Goal: Task Accomplishment & Management: Use online tool/utility

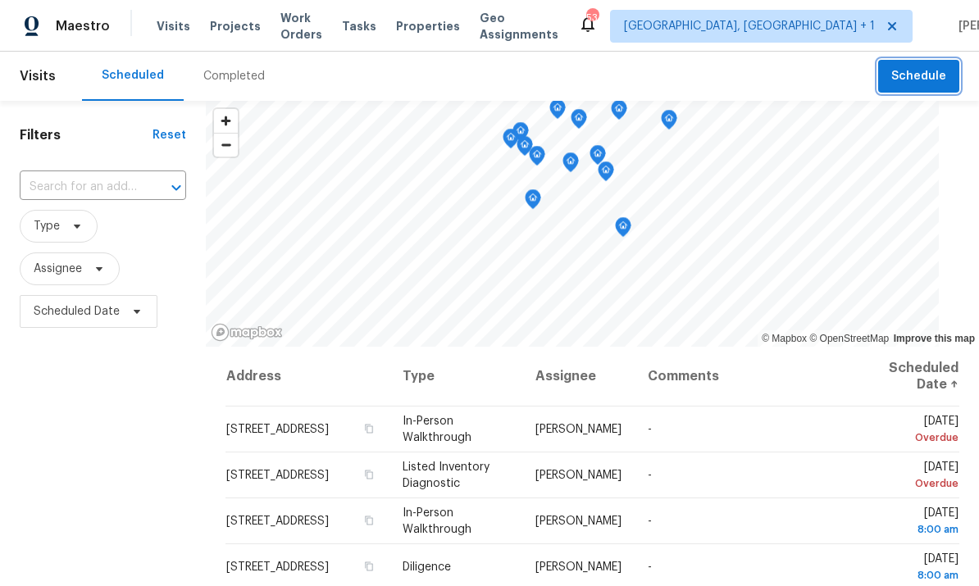
click at [917, 61] on button "Schedule" at bounding box center [918, 77] width 81 height 34
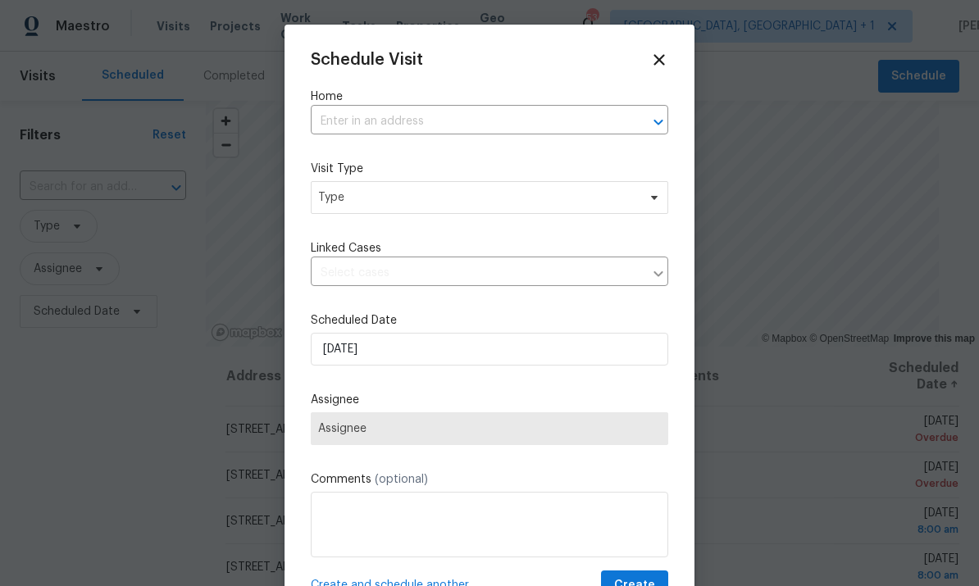
click at [364, 125] on input "text" at bounding box center [466, 121] width 311 height 25
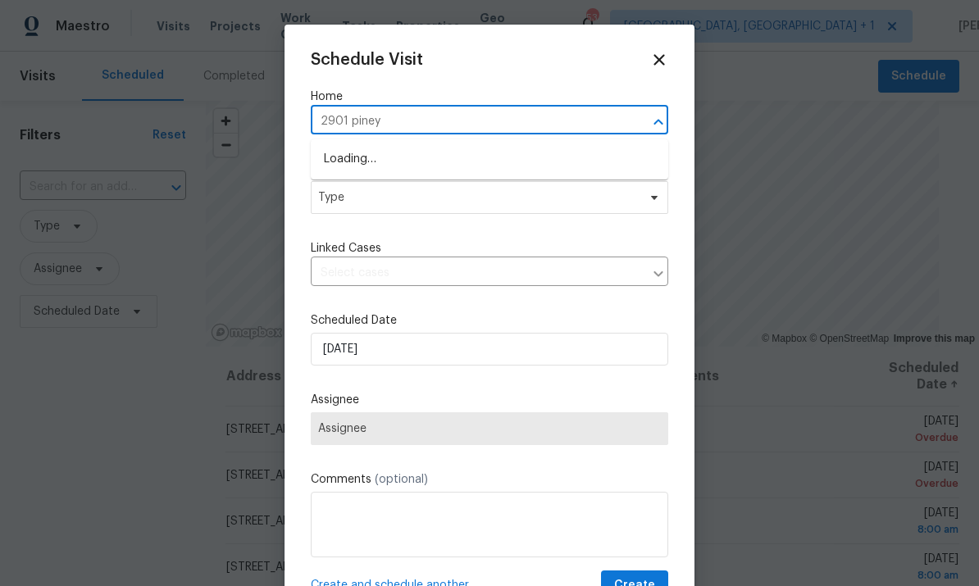
type input "2901 piney"
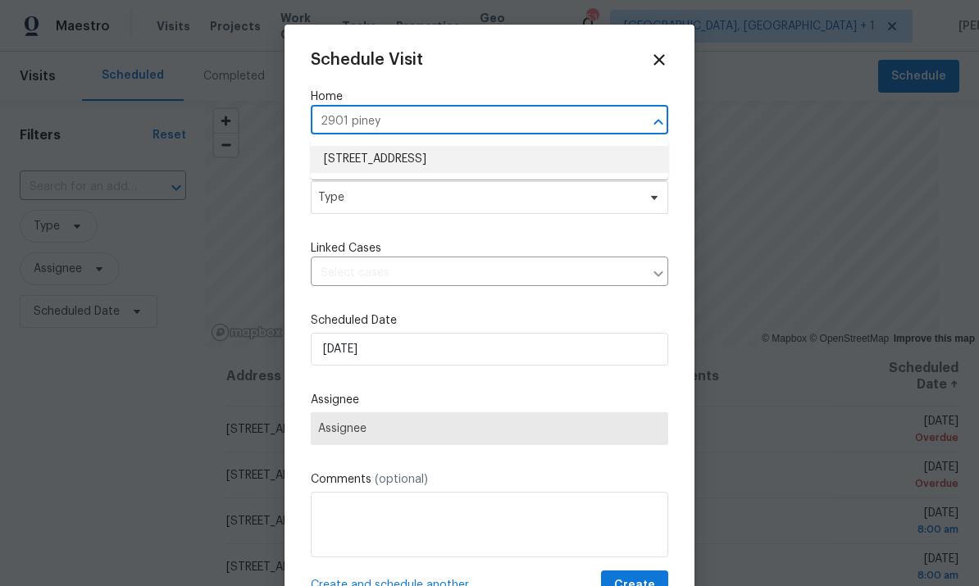
click at [457, 171] on li "2901 Piney Ct, Raleigh, NC 27603" at bounding box center [489, 159] width 357 height 27
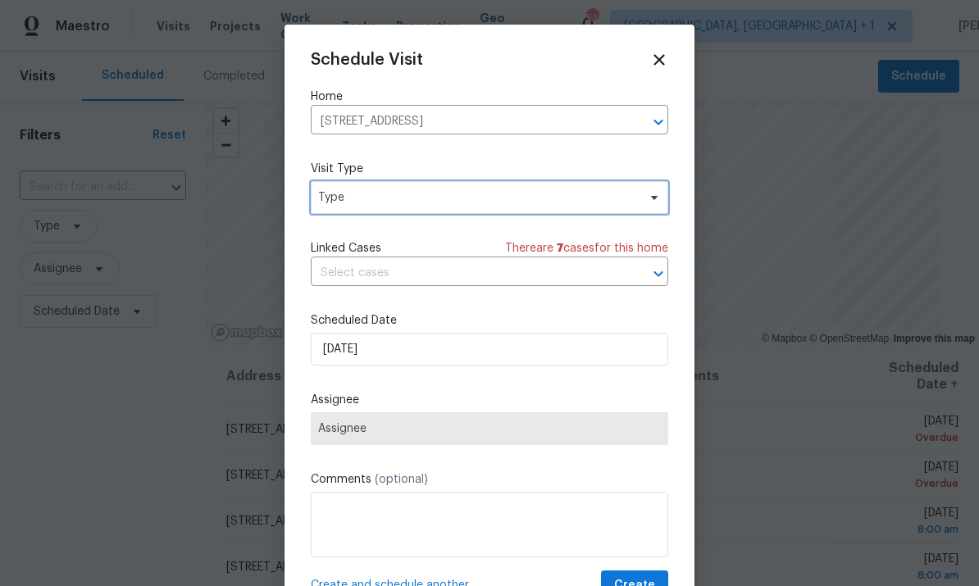
click at [631, 197] on span "Type" at bounding box center [477, 197] width 319 height 16
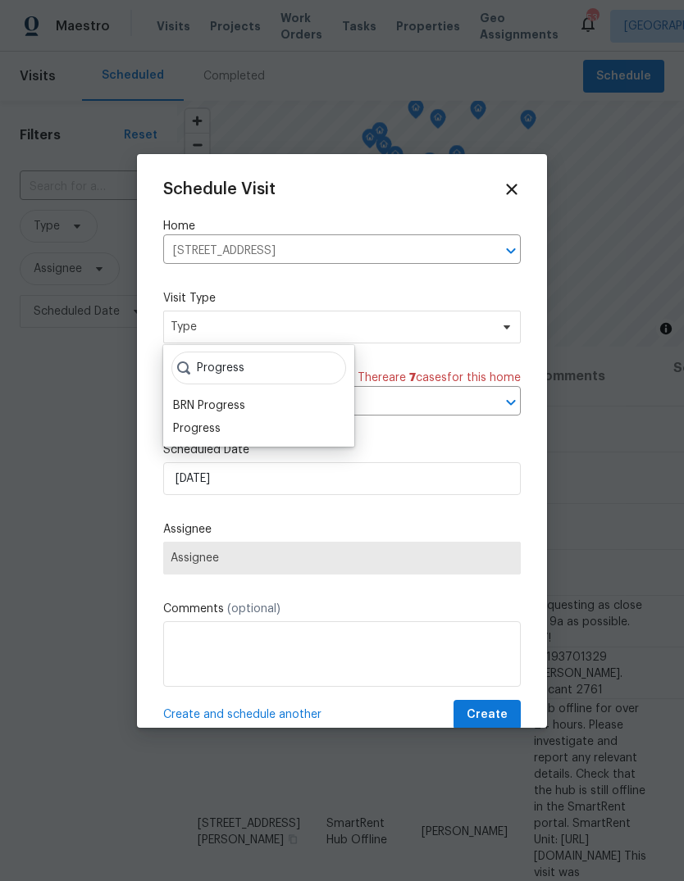
type input "Progress"
click at [219, 425] on div "Progress" at bounding box center [197, 428] width 48 height 16
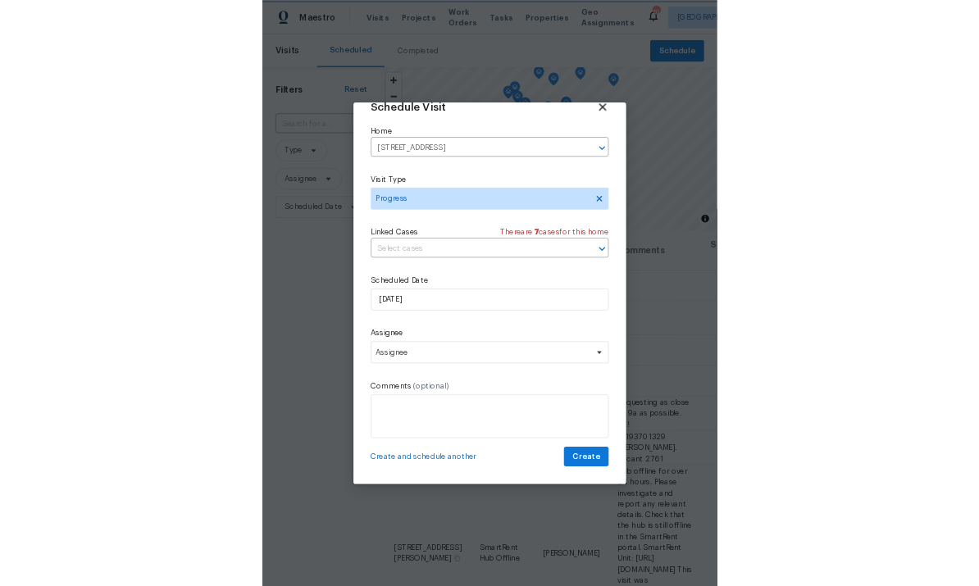
scroll to position [32, 0]
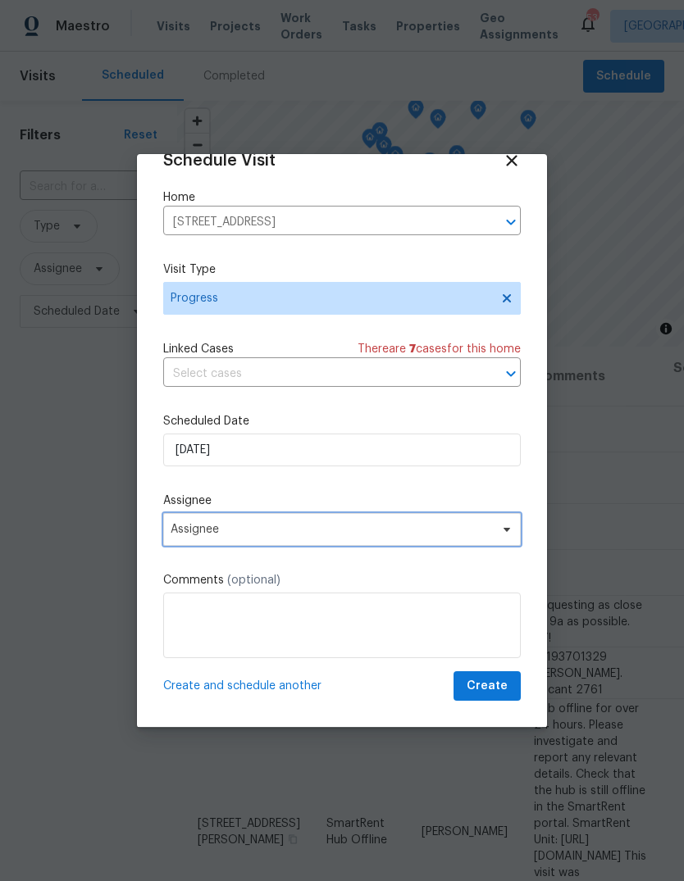
click at [505, 537] on span "Assignee" at bounding box center [341, 529] width 357 height 33
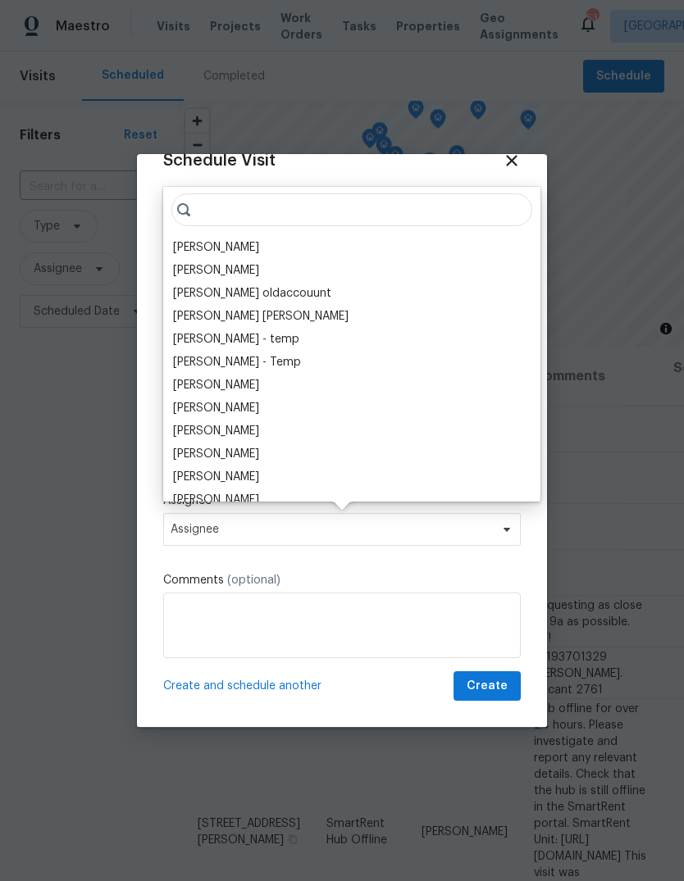
click at [241, 249] on div "[PERSON_NAME]" at bounding box center [216, 247] width 86 height 16
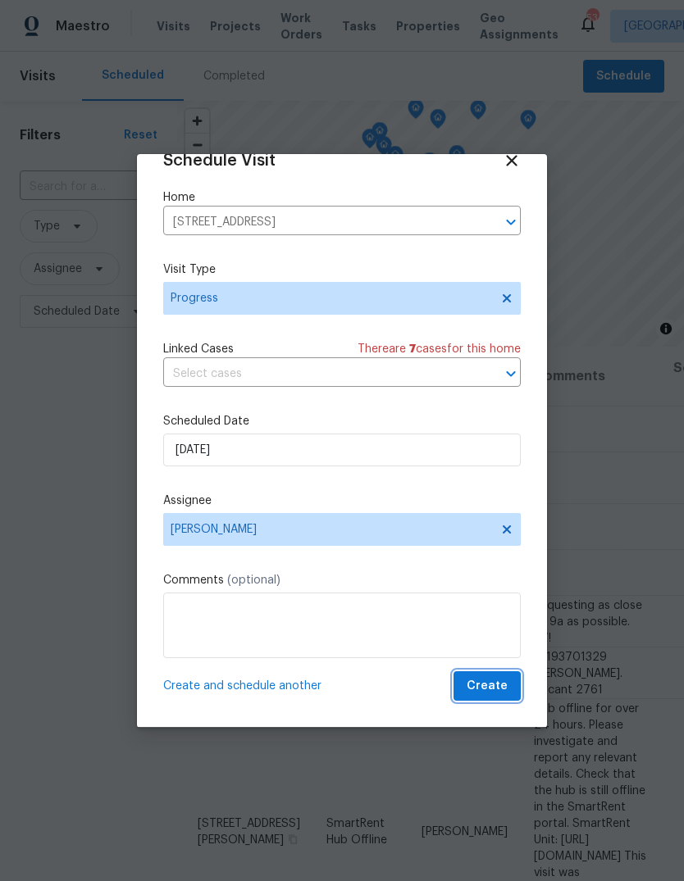
click at [484, 585] on span "Create" at bounding box center [486, 686] width 41 height 20
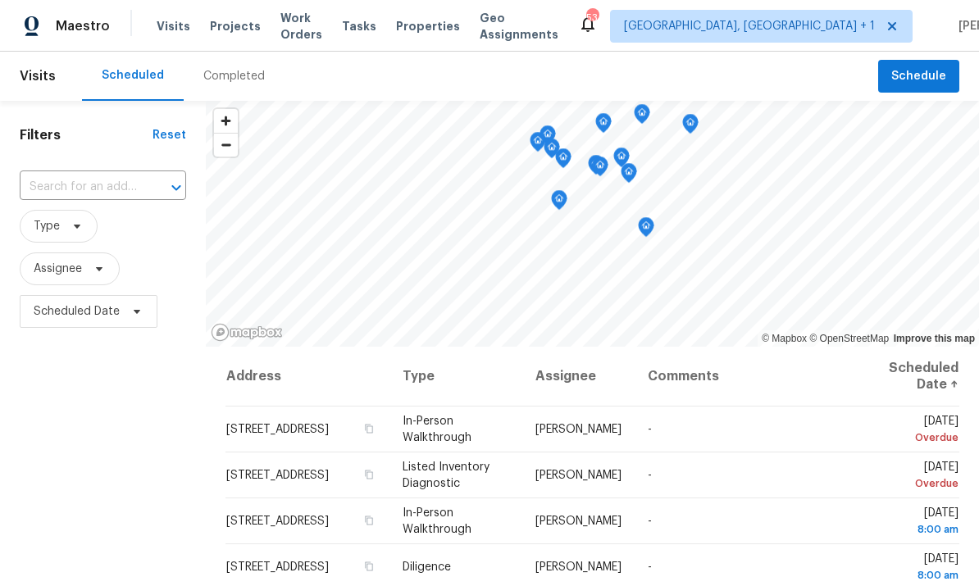
click at [110, 188] on input "text" at bounding box center [80, 187] width 120 height 25
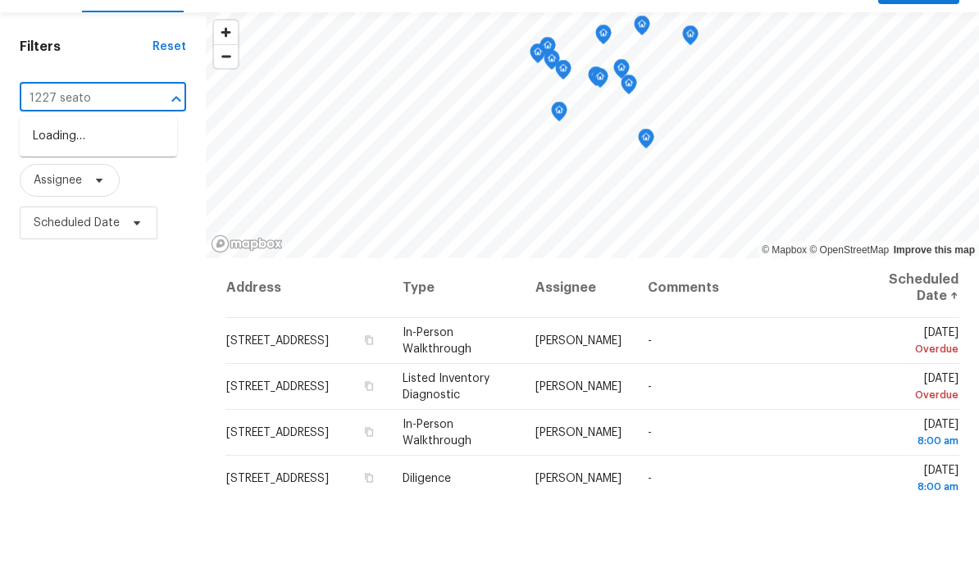
type input "1227 seaton"
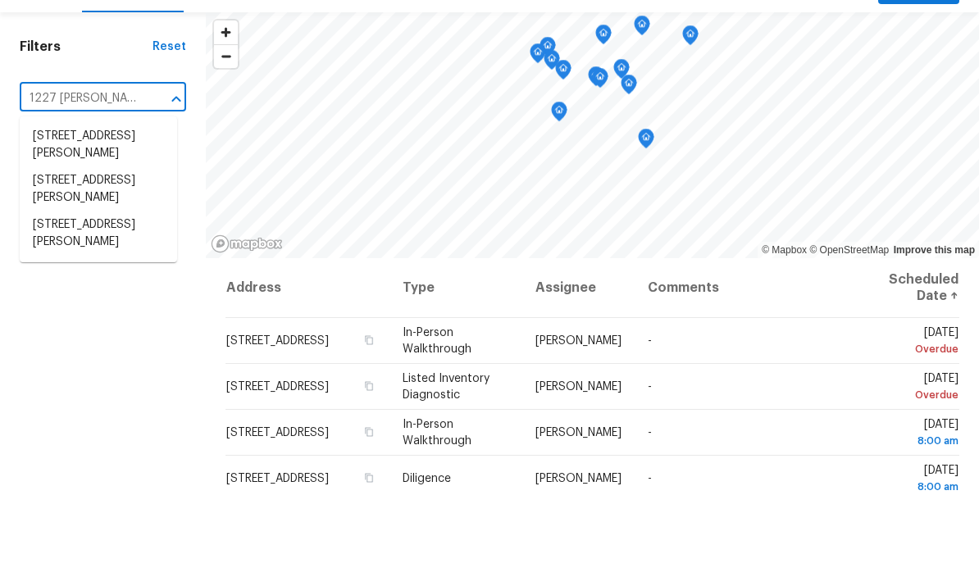
scroll to position [61, 0]
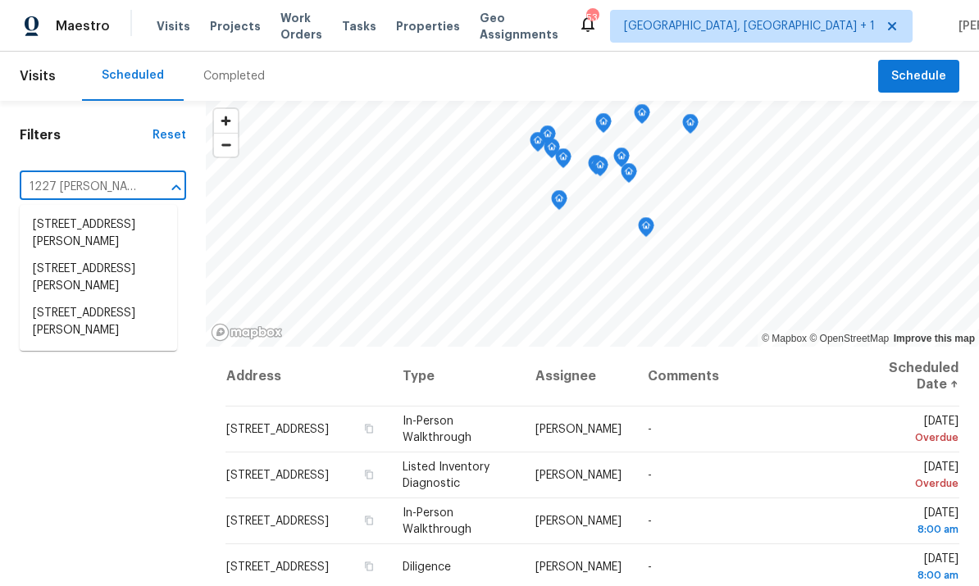
click at [128, 300] on li "1227 Seaton Rd Apt 54, Durham, NC 27713" at bounding box center [98, 322] width 157 height 44
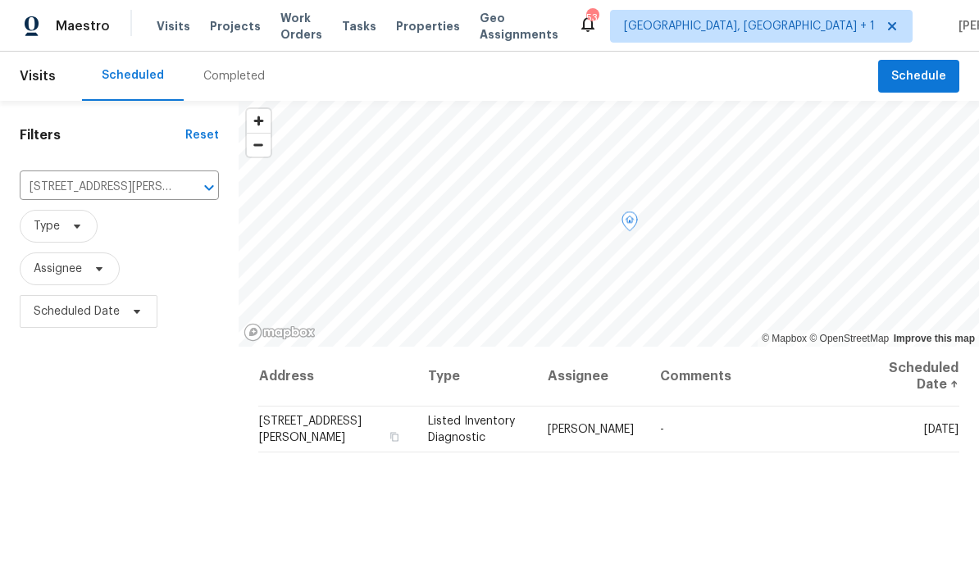
click at [0, 0] on icon at bounding box center [0, 0] width 0 height 0
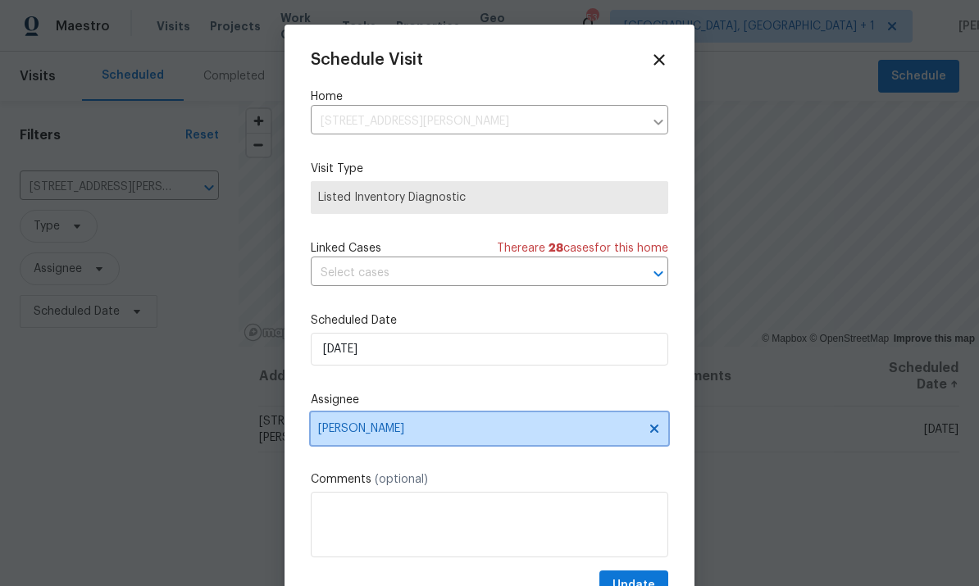
click at [650, 433] on icon at bounding box center [654, 428] width 13 height 13
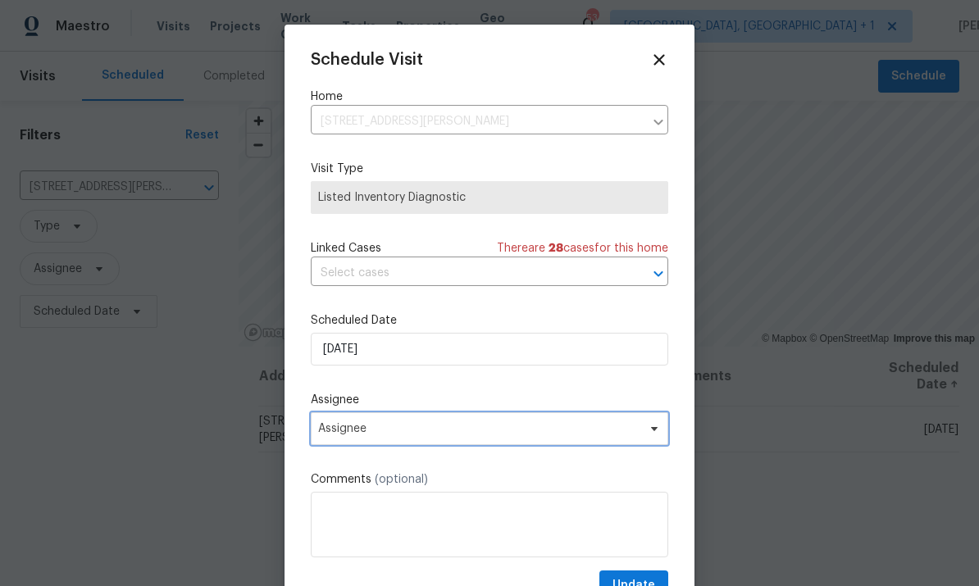
click at [645, 428] on span at bounding box center [652, 428] width 18 height 13
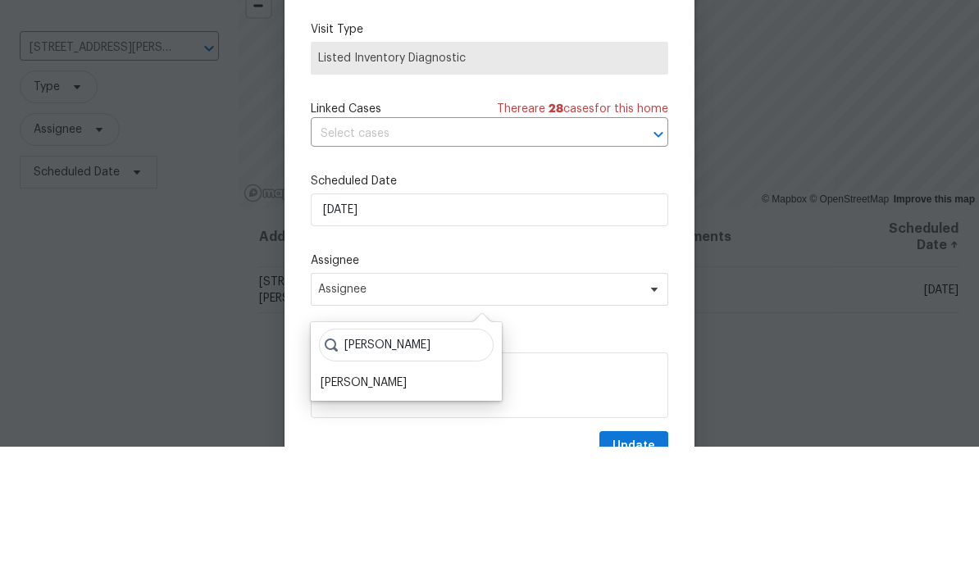
scroll to position [61, 0]
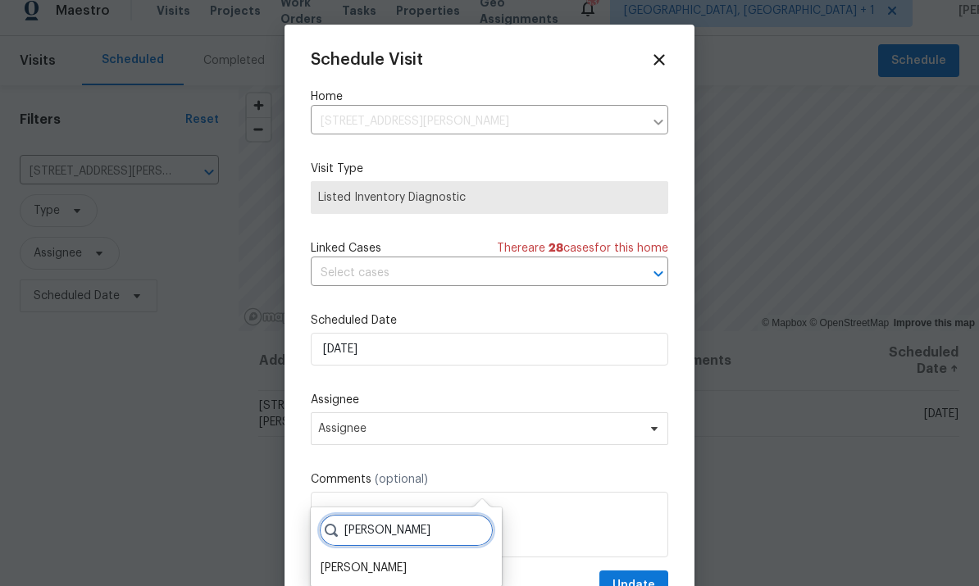
type input "Shawn"
click at [384, 560] on div "Shawn Wise" at bounding box center [363, 568] width 86 height 16
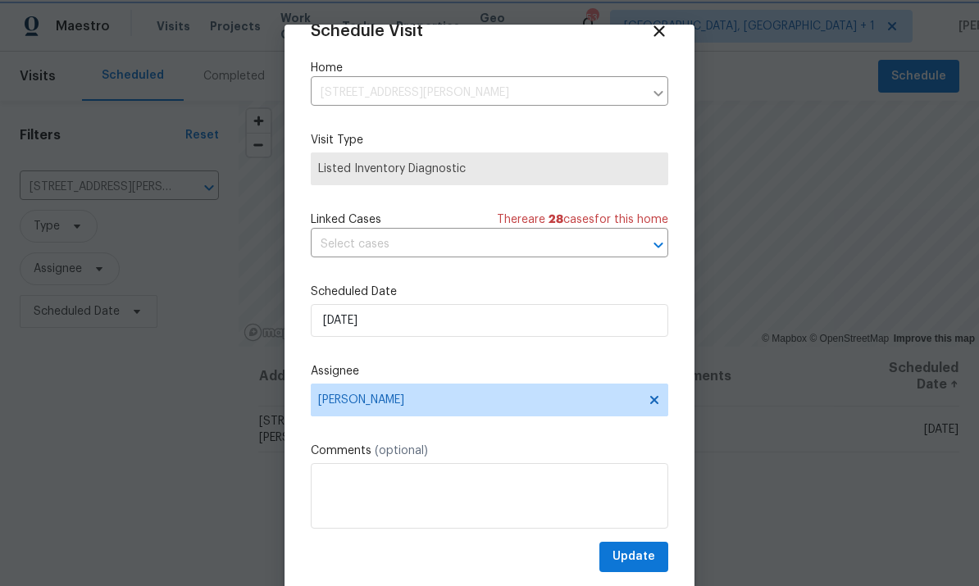
scroll to position [32, 0]
click at [639, 547] on button "Update" at bounding box center [633, 557] width 69 height 30
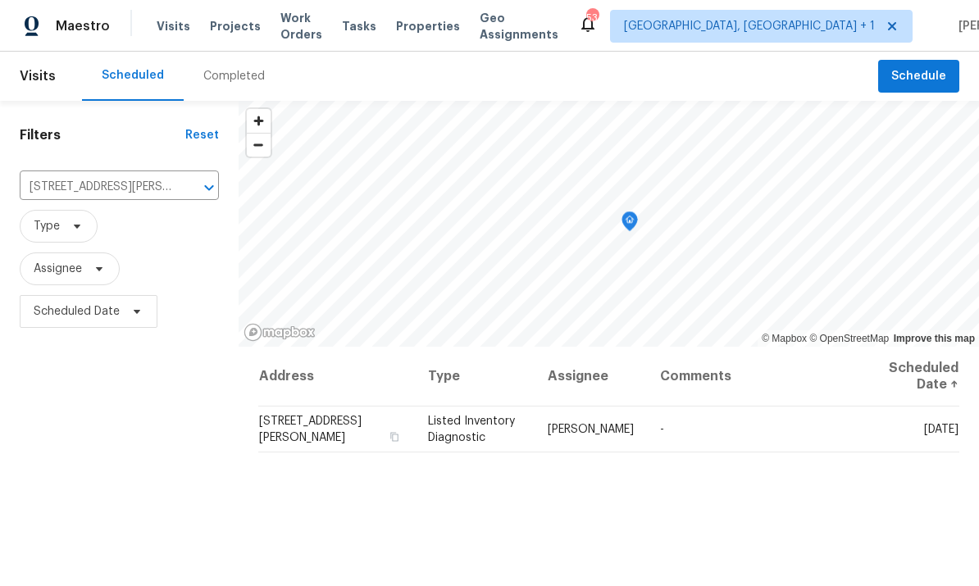
click at [183, 180] on icon "Clear" at bounding box center [188, 188] width 16 height 16
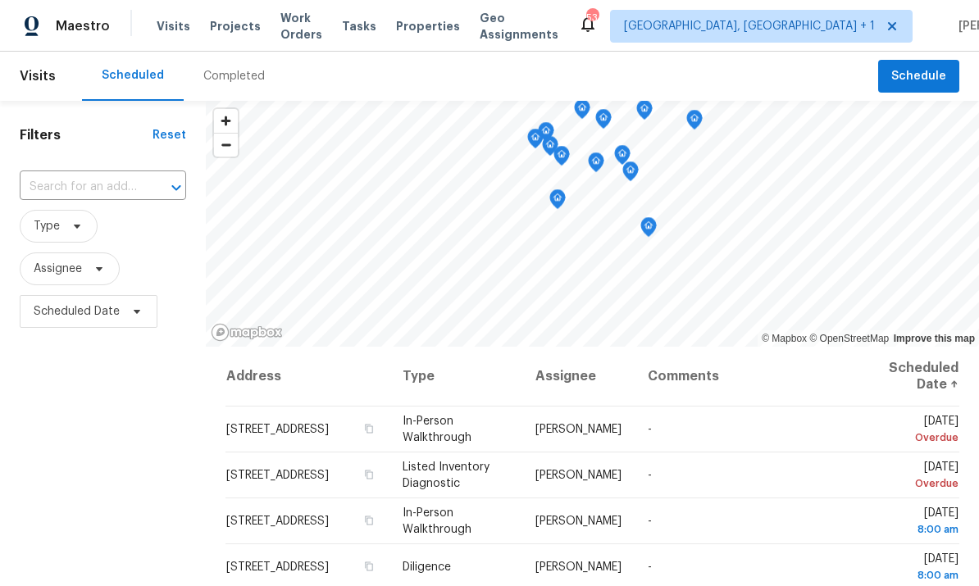
click at [70, 189] on input "text" at bounding box center [80, 187] width 120 height 25
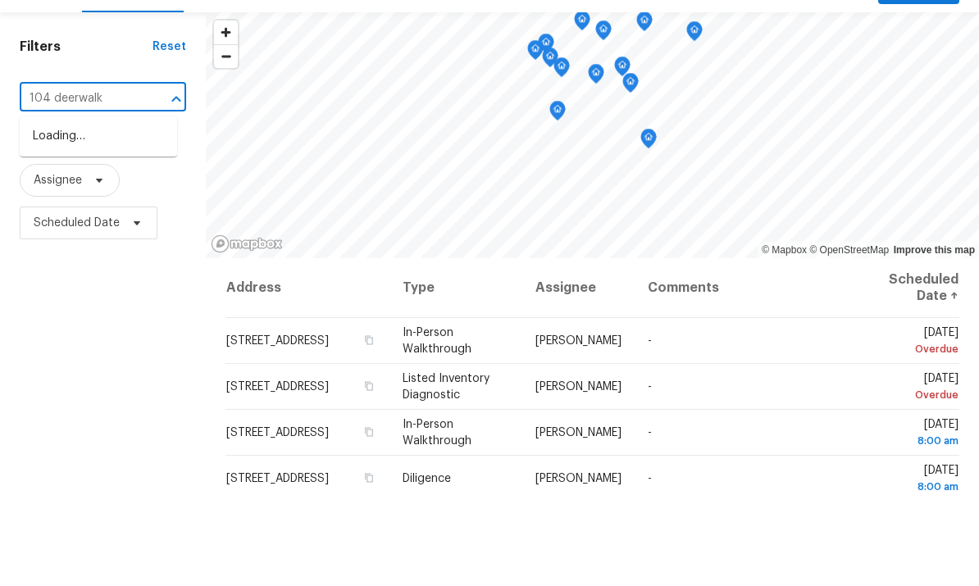
type input "104 deerwalk"
click at [107, 211] on li "104 Deerwalk Ct, Cary, NC 27513" at bounding box center [98, 224] width 157 height 27
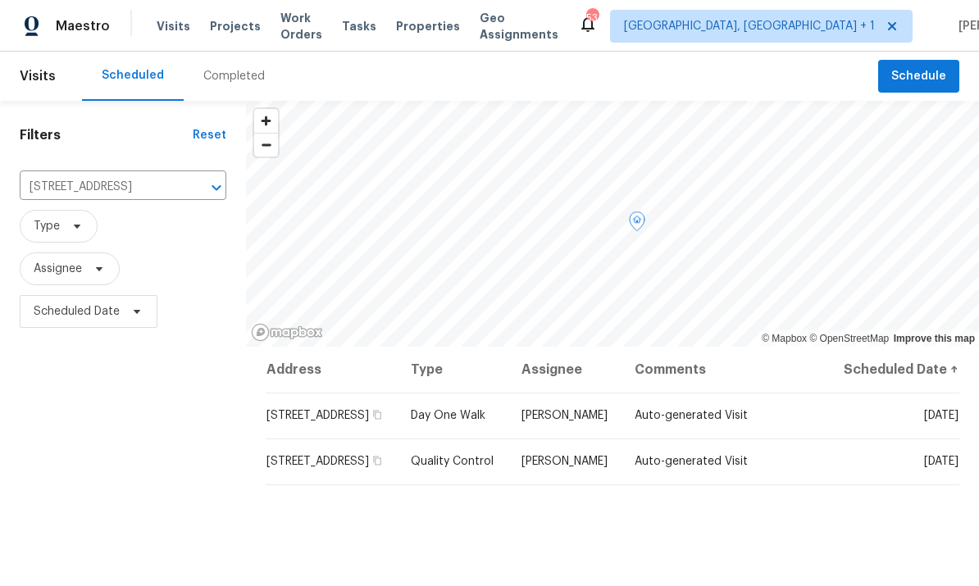
click at [0, 0] on icon at bounding box center [0, 0] width 0 height 0
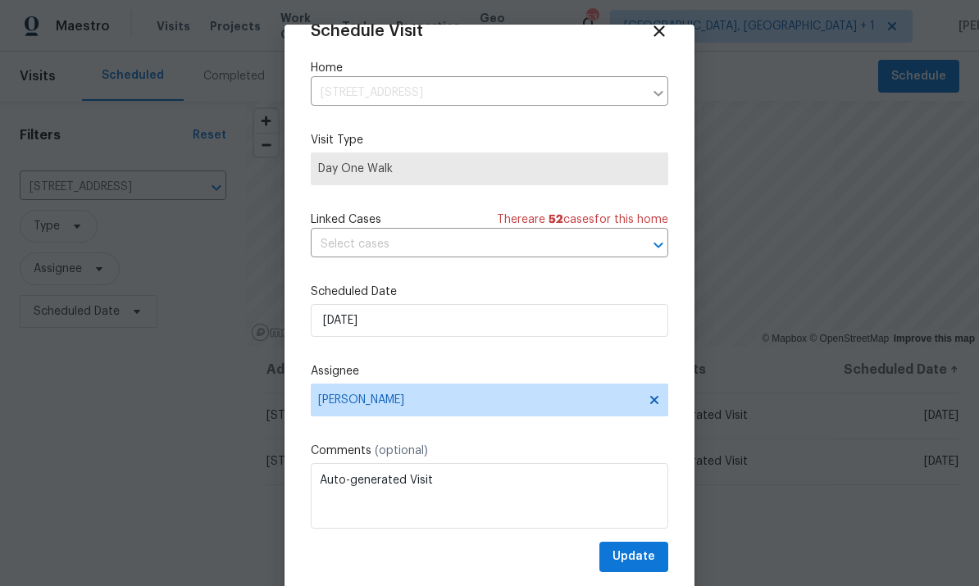
scroll to position [32, 0]
click at [866, 234] on div at bounding box center [489, 293] width 979 height 586
click at [653, 29] on icon at bounding box center [659, 31] width 18 height 18
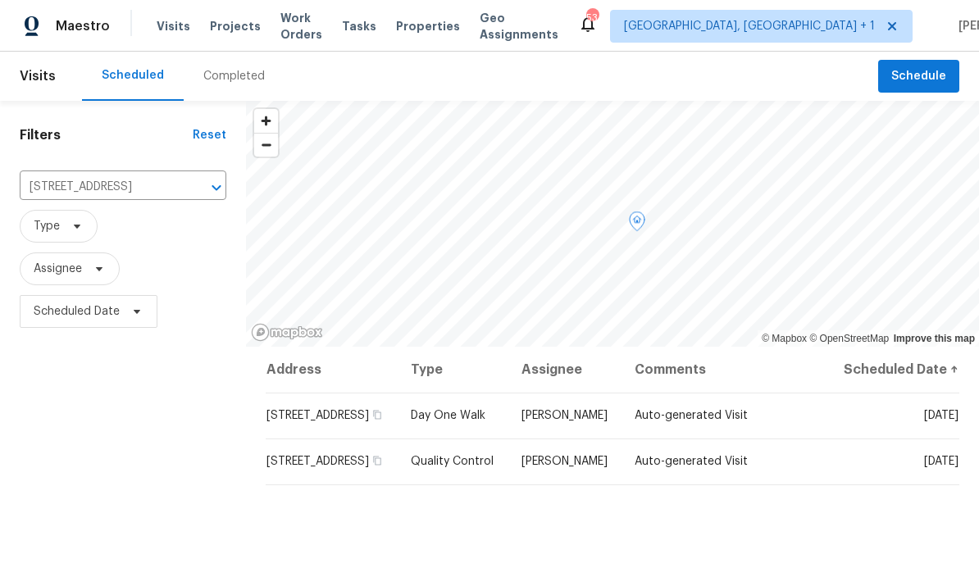
click at [0, 0] on icon at bounding box center [0, 0] width 0 height 0
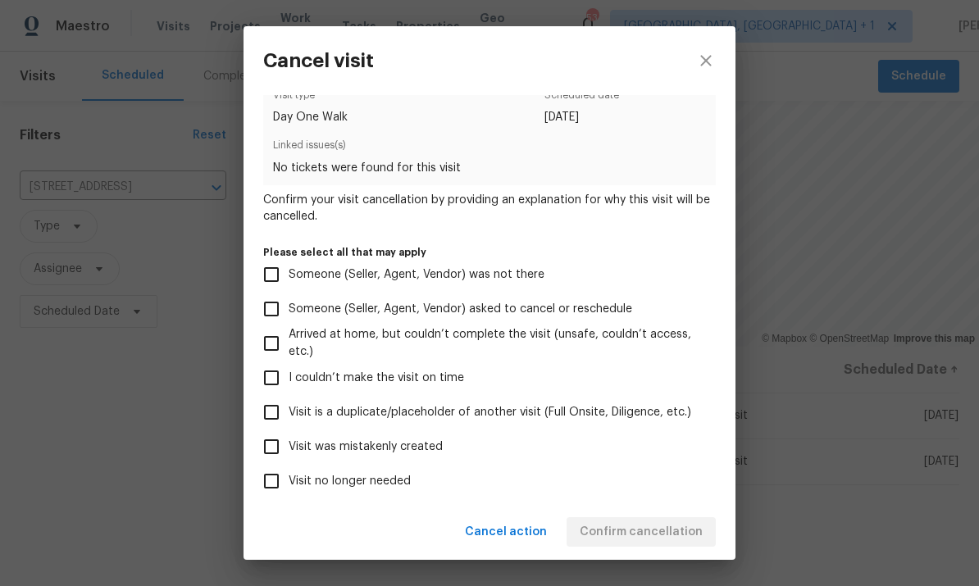
scroll to position [38, 0]
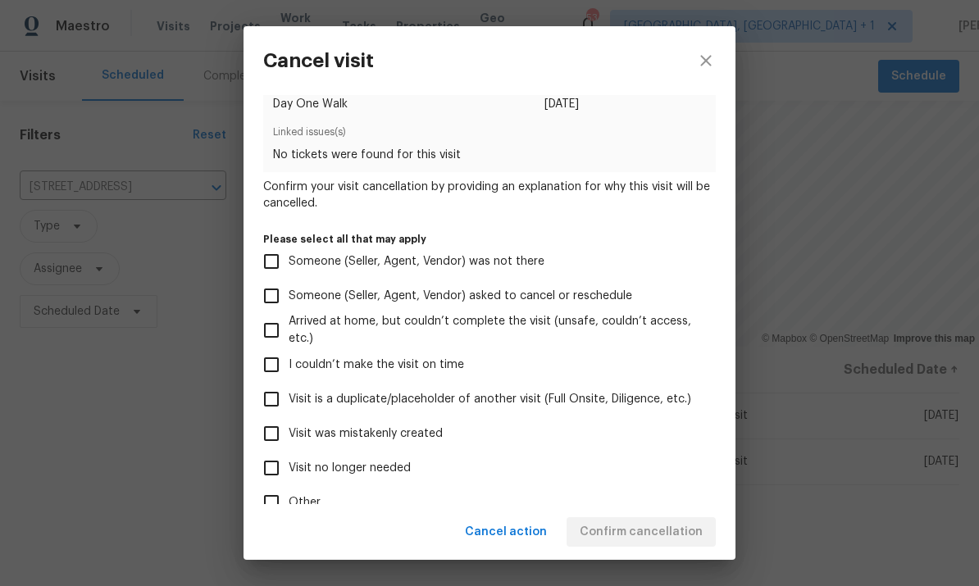
click at [283, 446] on input "Visit was mistakenly created" at bounding box center [271, 433] width 34 height 34
checkbox input "true"
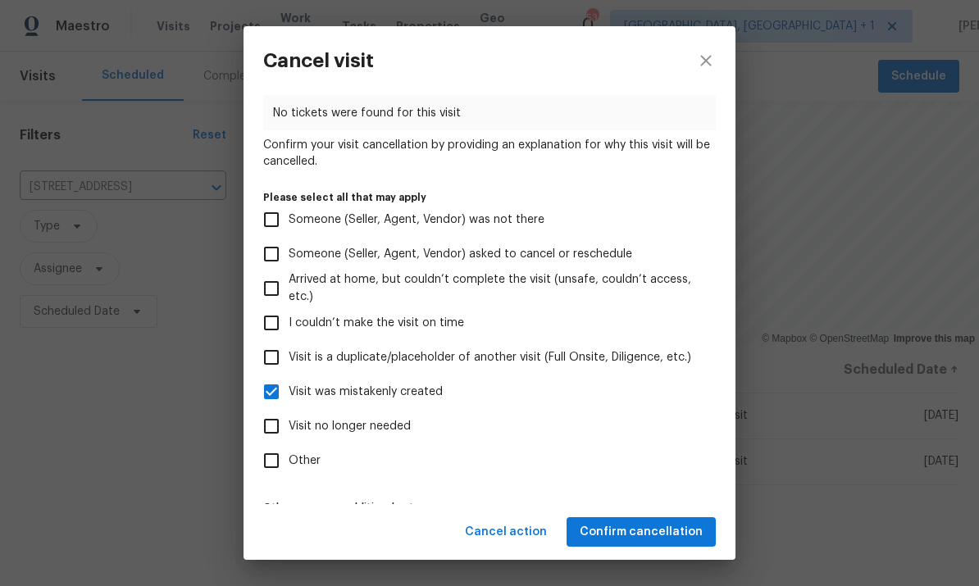
scroll to position [81, 0]
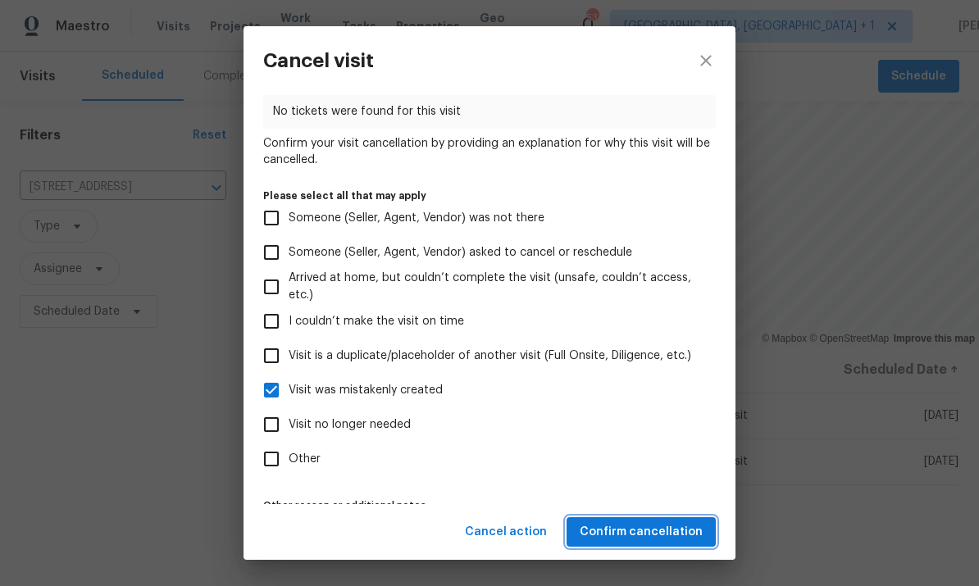
click at [659, 529] on span "Confirm cancellation" at bounding box center [640, 532] width 123 height 20
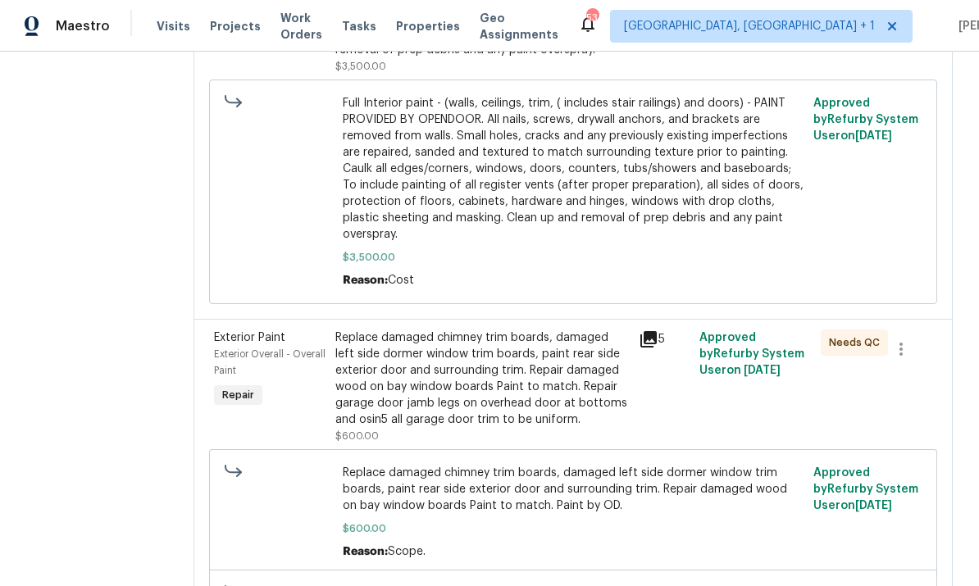
scroll to position [825, 0]
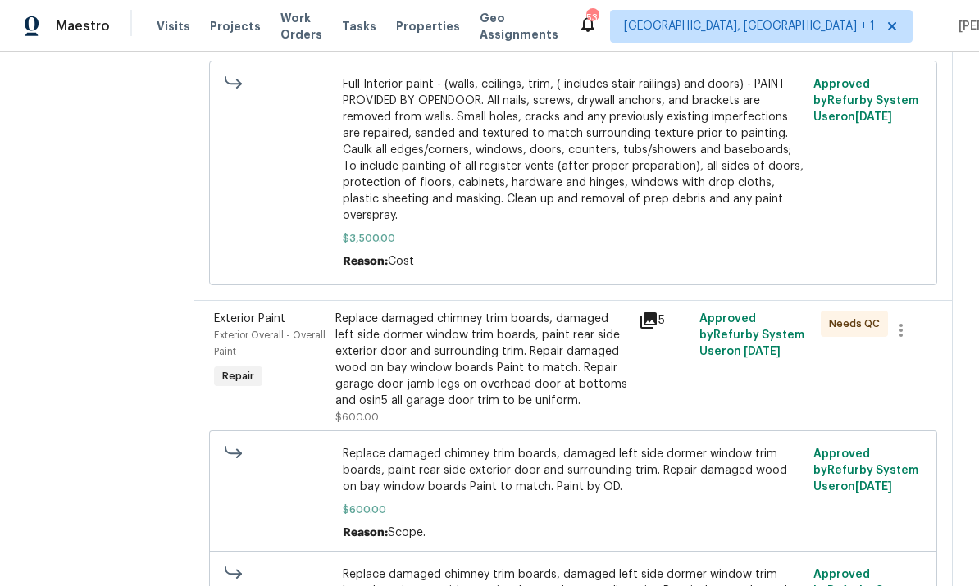
click at [519, 362] on div "Replace damaged chimney trim boards, damaged left side dormer window trim board…" at bounding box center [481, 360] width 293 height 98
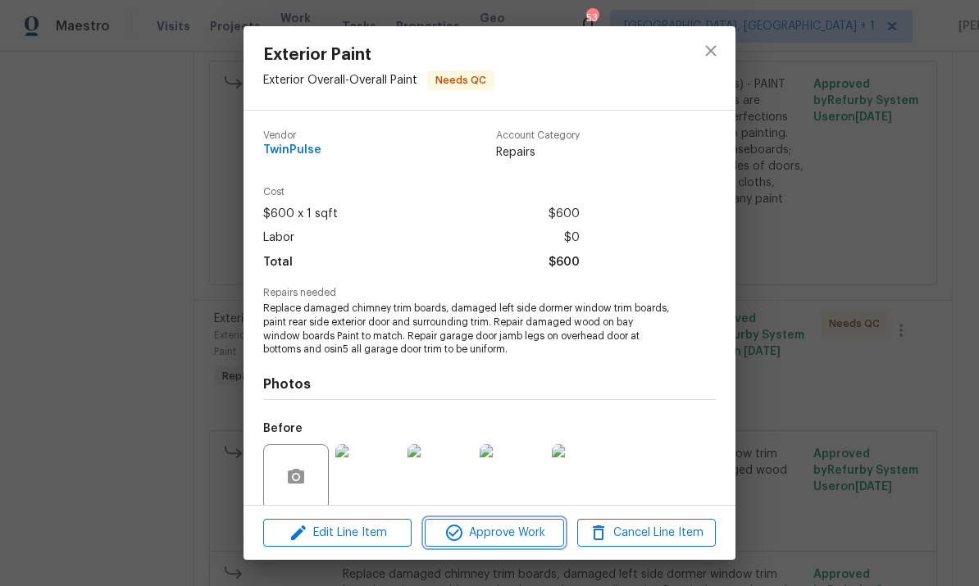
click at [521, 540] on span "Approve Work" at bounding box center [493, 533] width 129 height 20
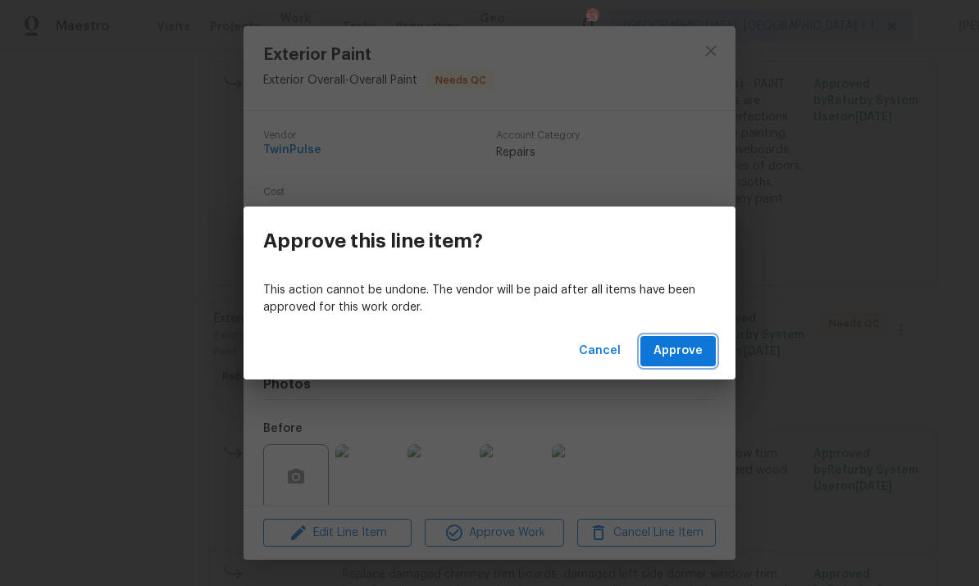
click at [685, 350] on span "Approve" at bounding box center [677, 351] width 49 height 20
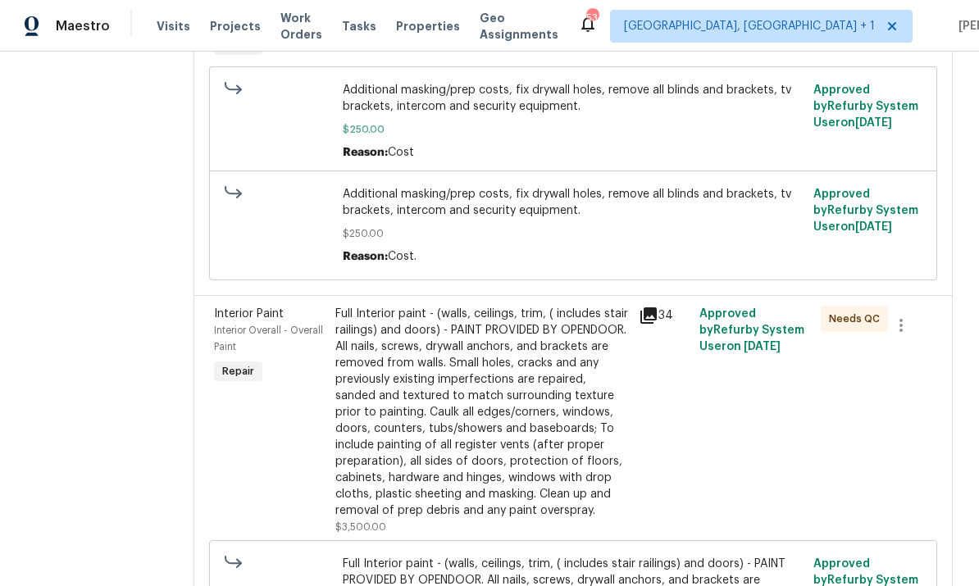
scroll to position [350, 0]
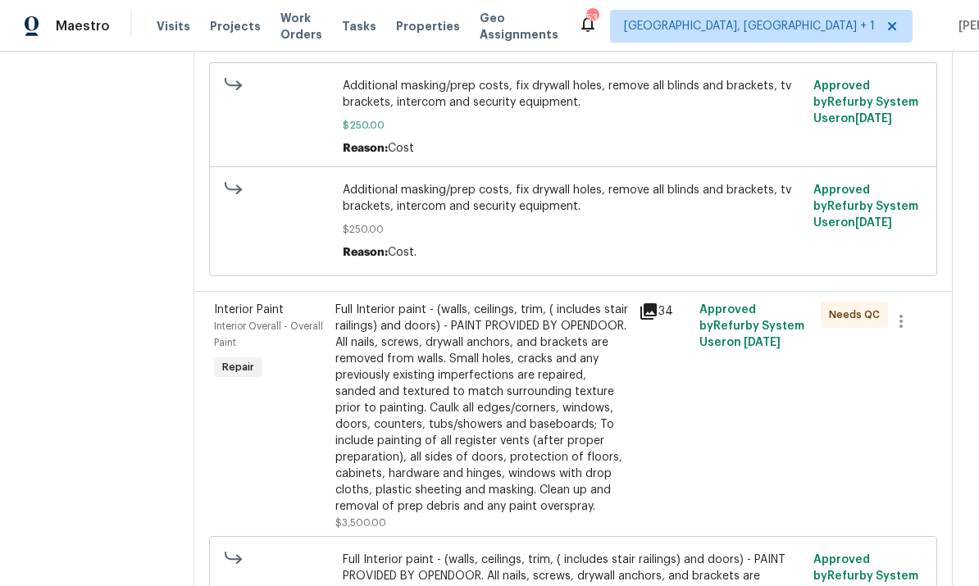
click at [511, 454] on div "Full Interior paint - (walls, ceilings, trim, ( includes stair railings) and do…" at bounding box center [481, 408] width 293 height 213
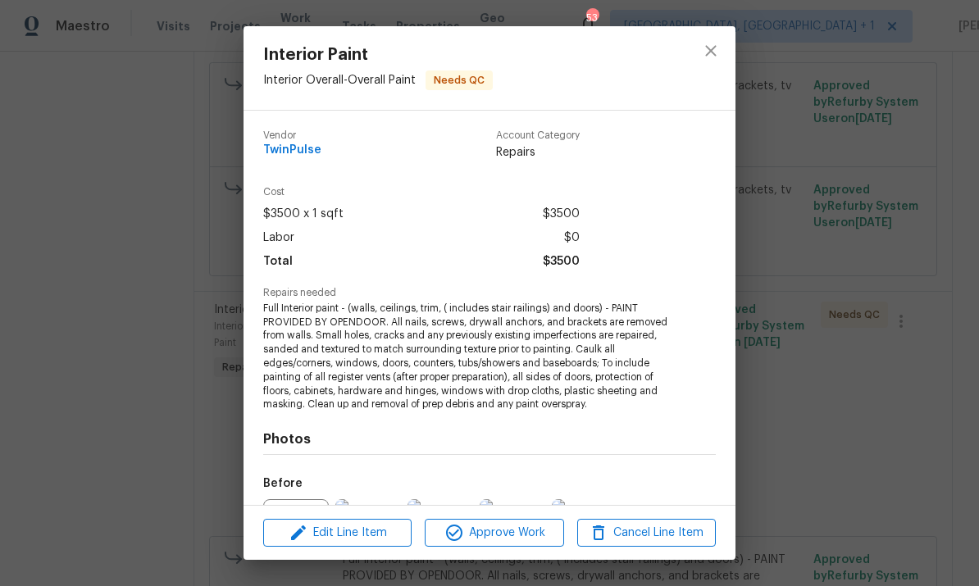
click at [519, 544] on button "Approve Work" at bounding box center [494, 533] width 139 height 29
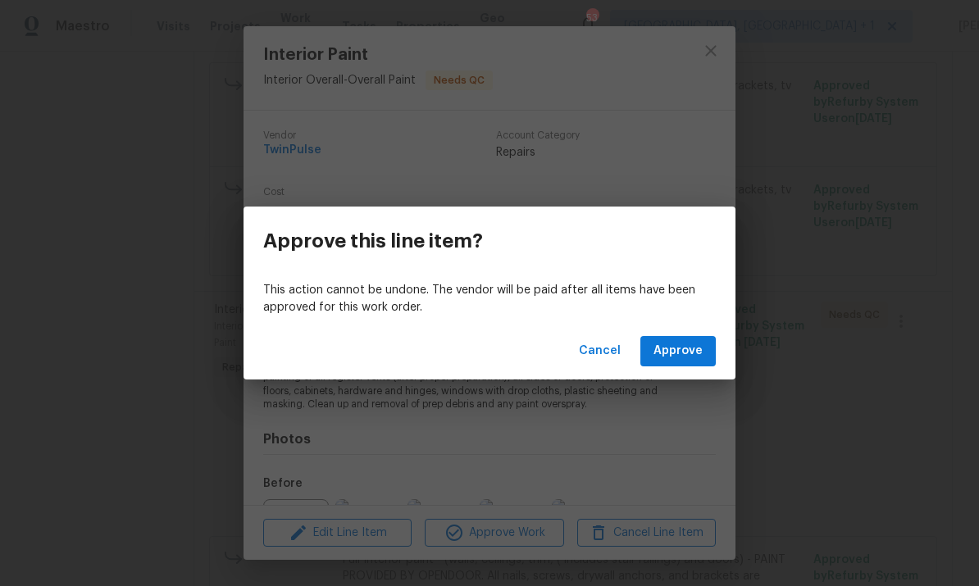
click at [686, 341] on span "Approve" at bounding box center [677, 351] width 49 height 20
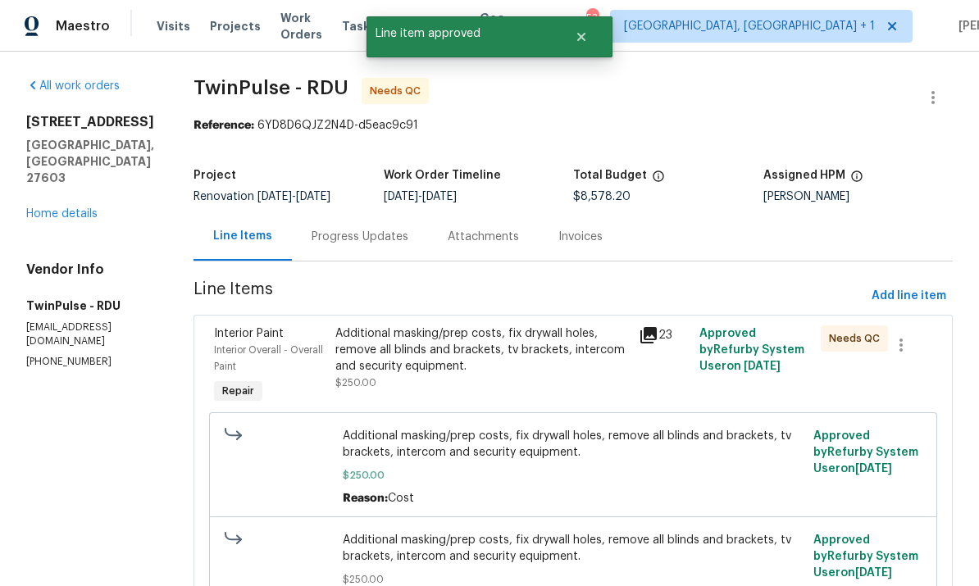
scroll to position [121, 0]
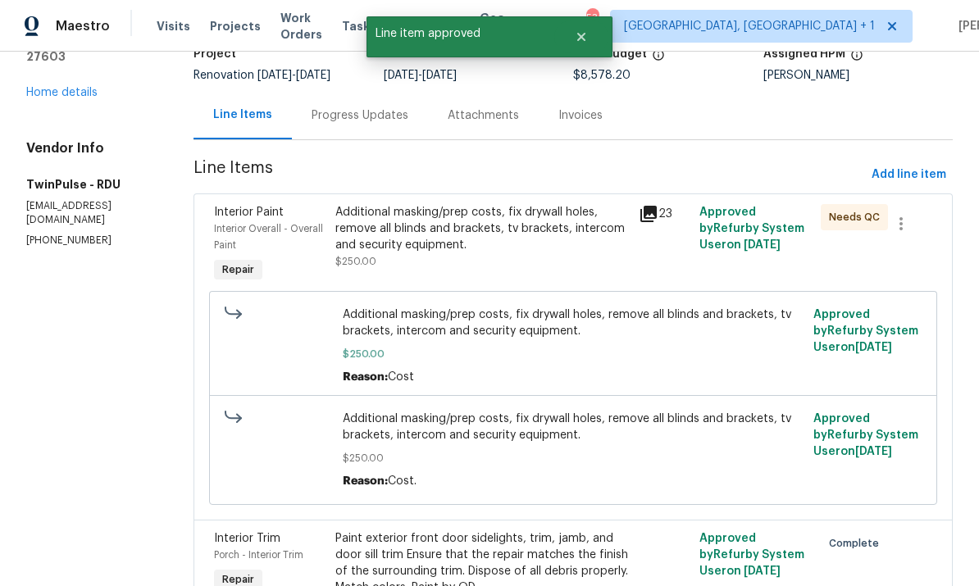
click at [507, 225] on div "Additional masking/prep costs, fix drywall holes, remove all blinds and bracket…" at bounding box center [481, 228] width 293 height 49
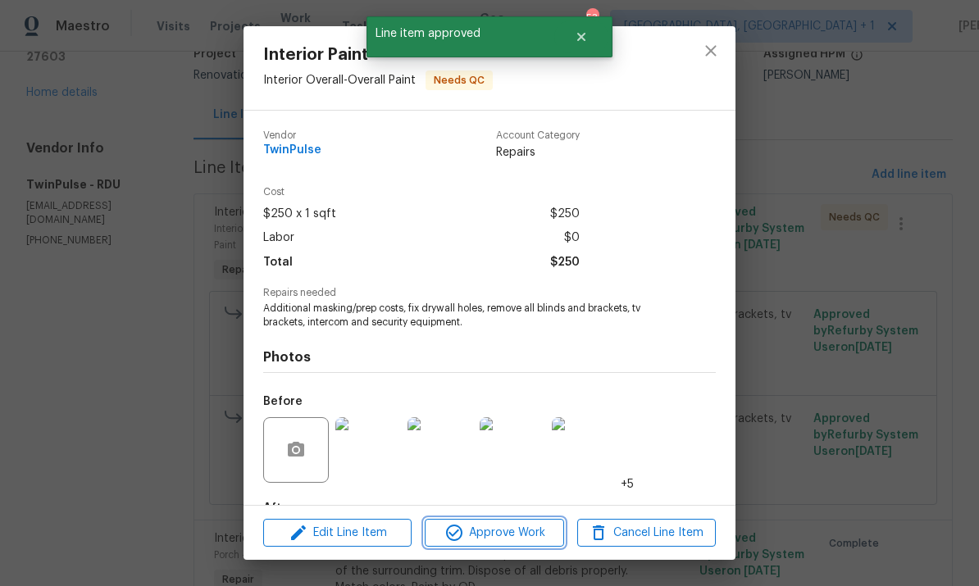
click at [499, 540] on span "Approve Work" at bounding box center [493, 533] width 129 height 20
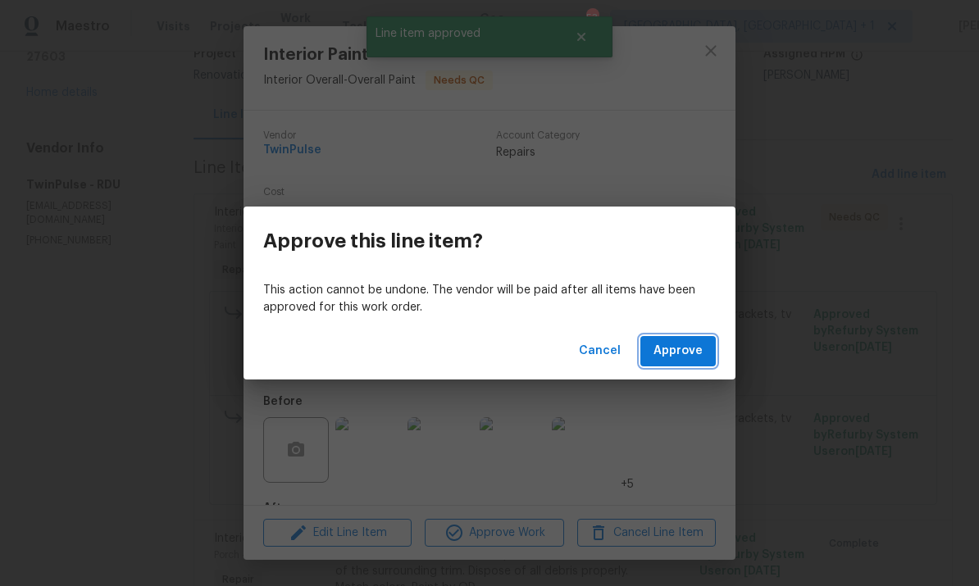
click at [680, 350] on span "Approve" at bounding box center [677, 351] width 49 height 20
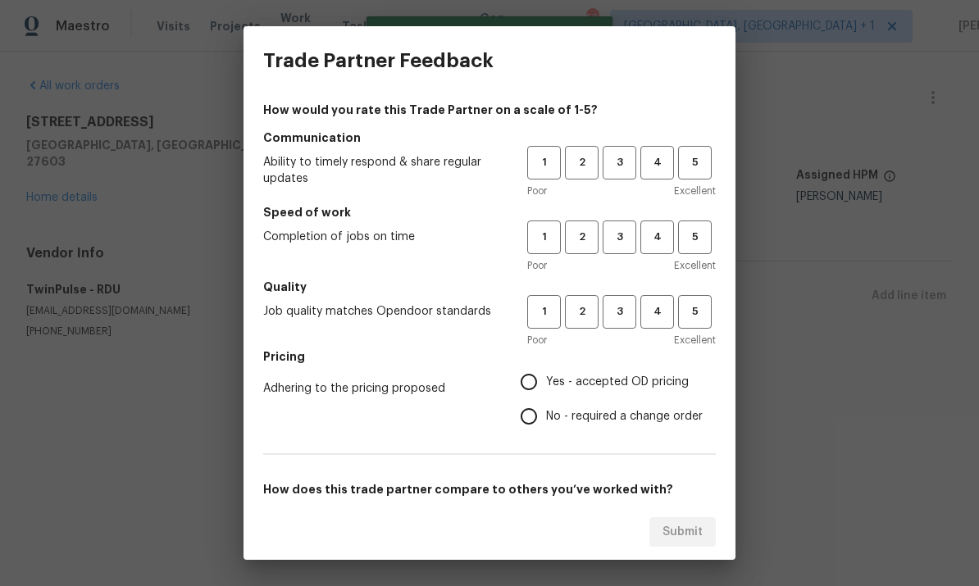
scroll to position [0, 0]
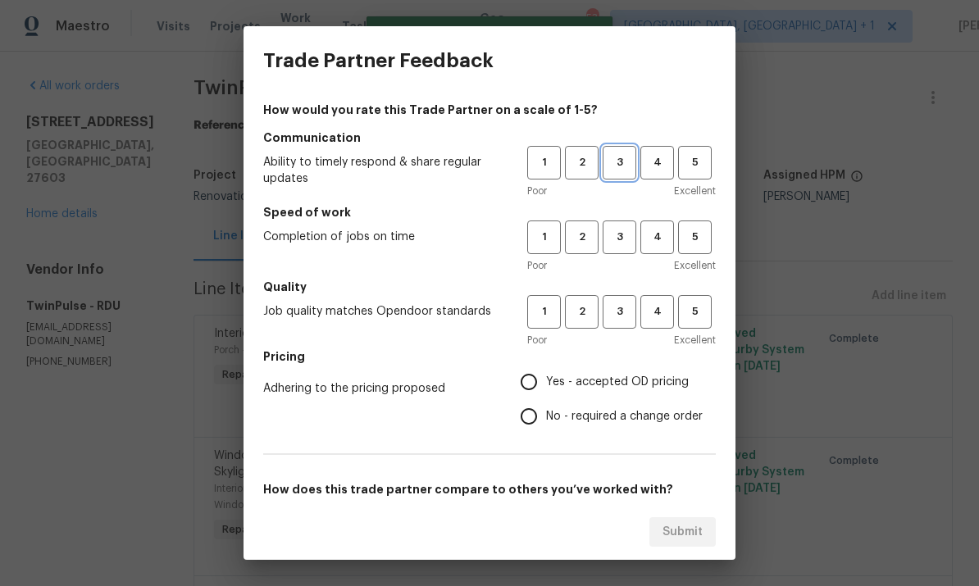
click at [615, 158] on span "3" at bounding box center [619, 162] width 30 height 19
click at [582, 232] on span "2" at bounding box center [581, 237] width 30 height 19
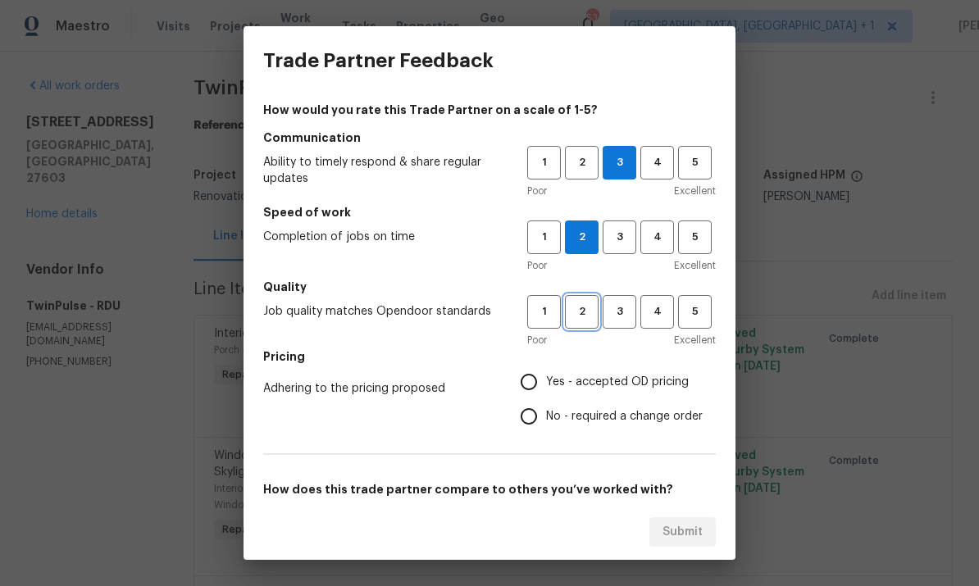
click at [596, 304] on span "2" at bounding box center [581, 311] width 30 height 19
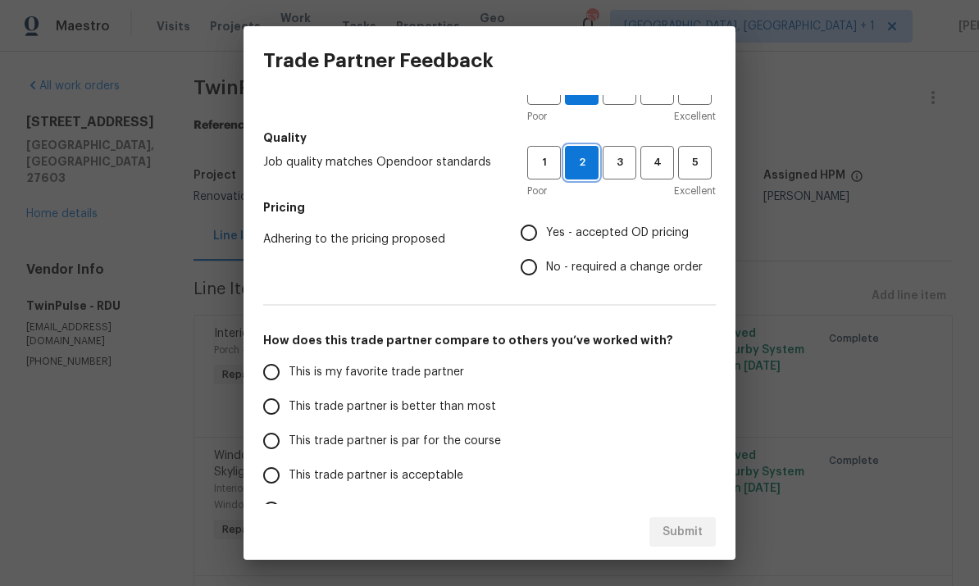
scroll to position [161, 0]
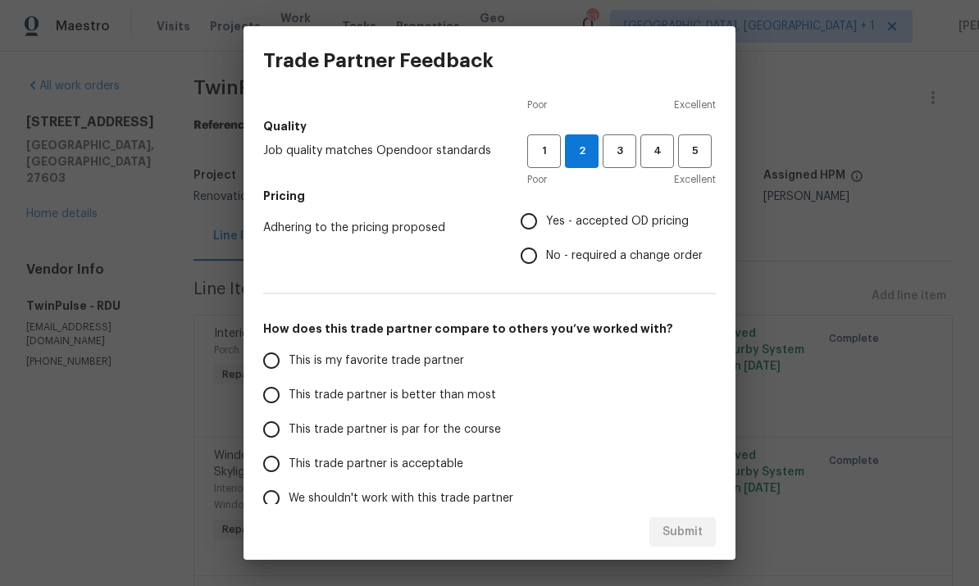
click at [286, 421] on input "This trade partner is par for the course" at bounding box center [271, 429] width 34 height 34
radio input "true"
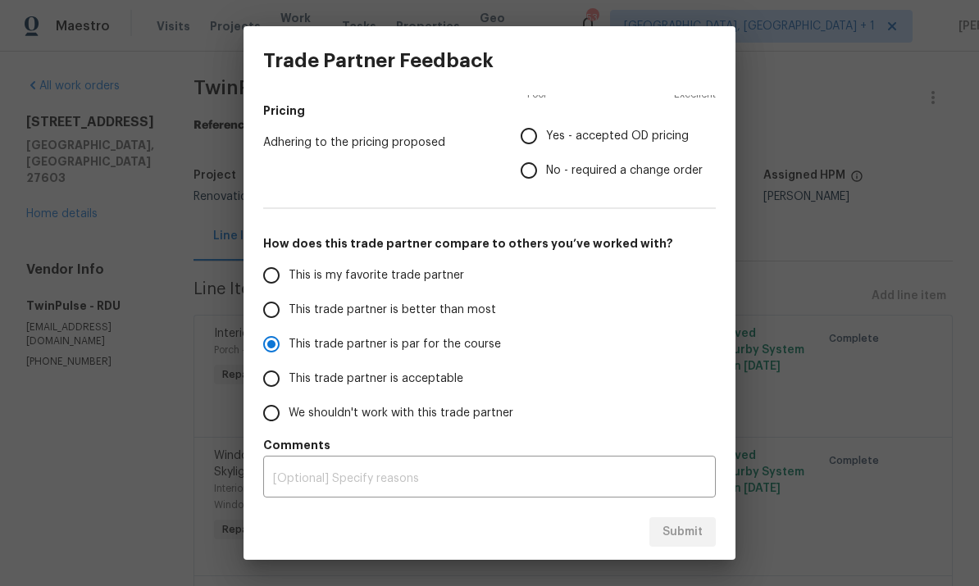
scroll to position [246, 0]
click at [537, 131] on input "Yes - accepted OD pricing" at bounding box center [528, 136] width 34 height 34
click at [667, 532] on span "Submit" at bounding box center [682, 532] width 40 height 20
radio input "false"
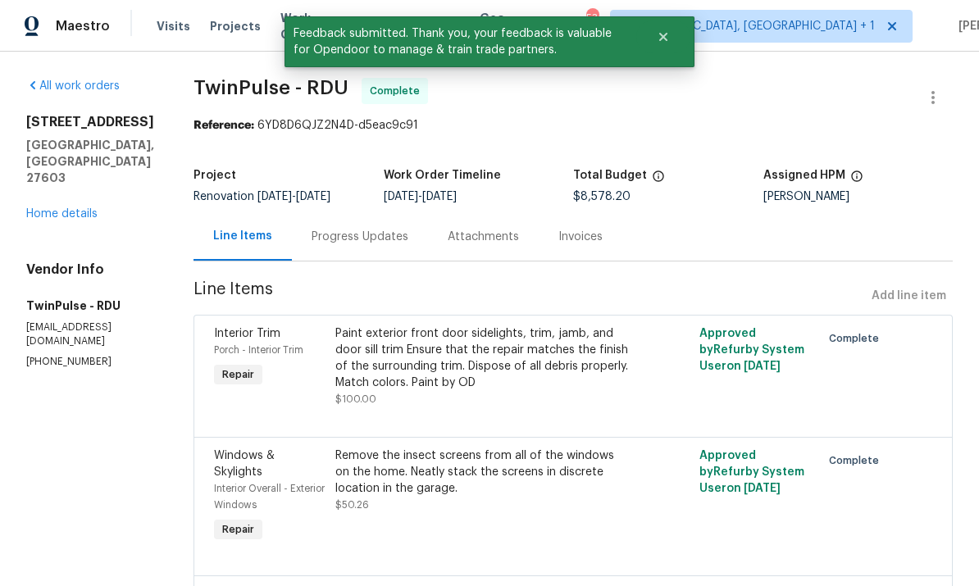
click at [61, 208] on link "Home details" at bounding box center [61, 213] width 71 height 11
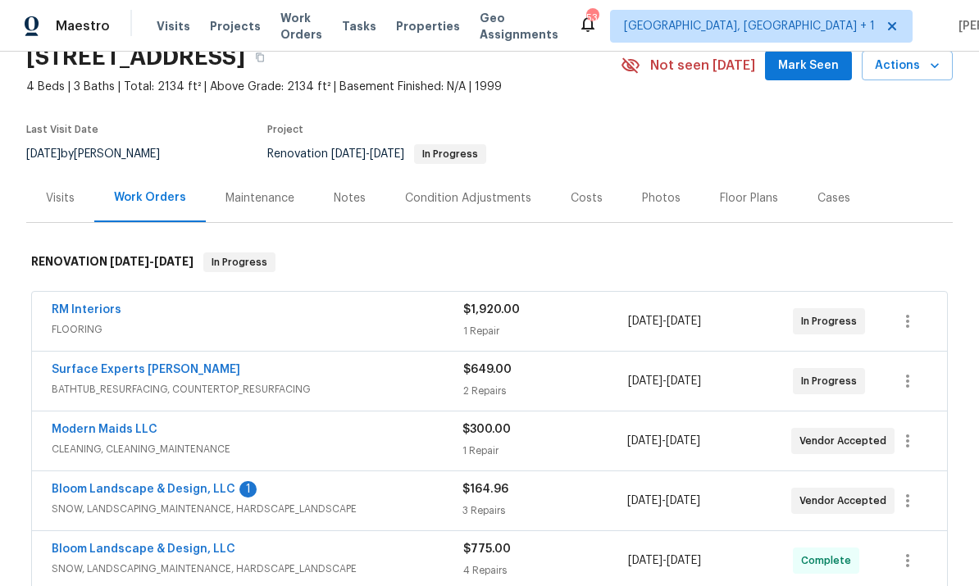
scroll to position [89, 0]
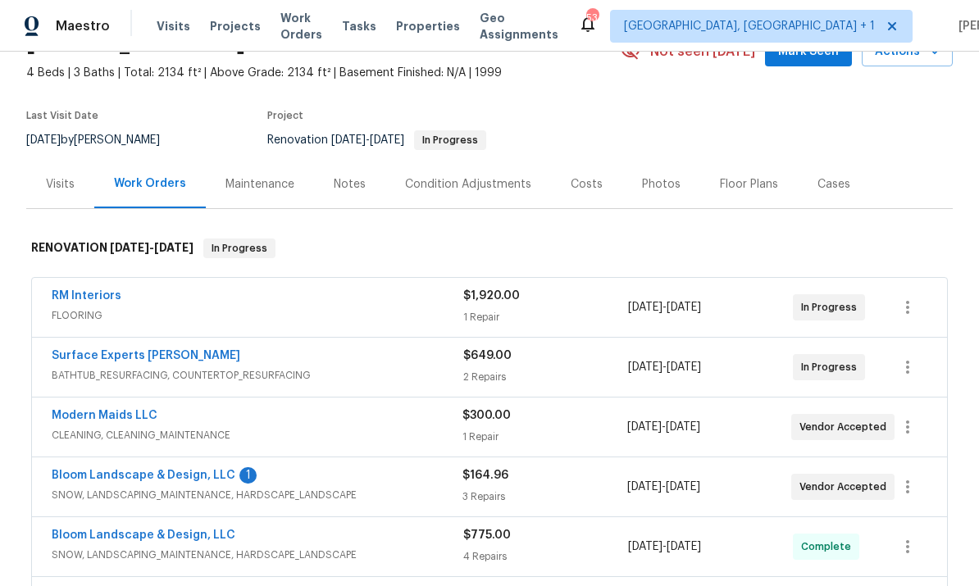
click at [194, 475] on link "Bloom Landscape & Design, LLC" at bounding box center [144, 475] width 184 height 11
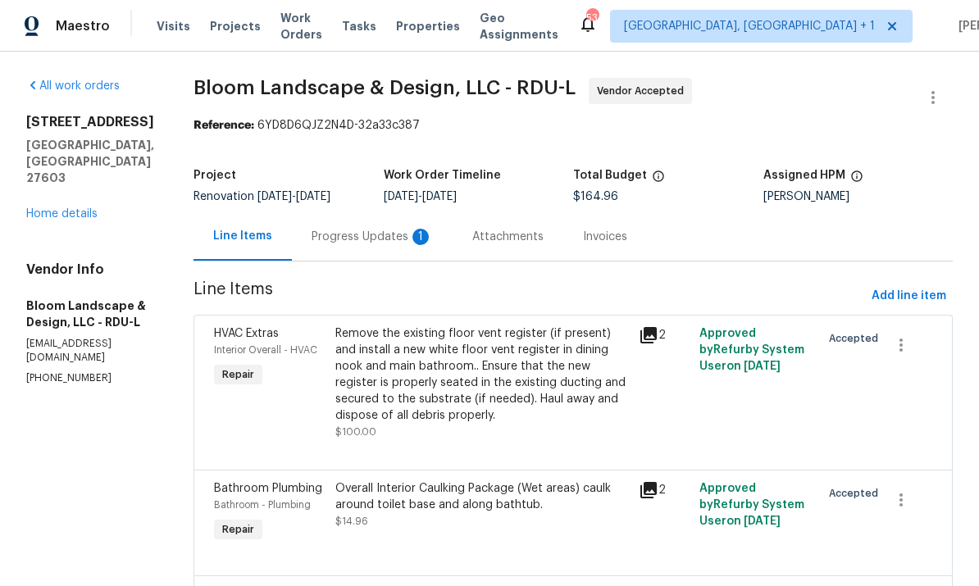
click at [391, 235] on div "Progress Updates 1" at bounding box center [371, 237] width 121 height 16
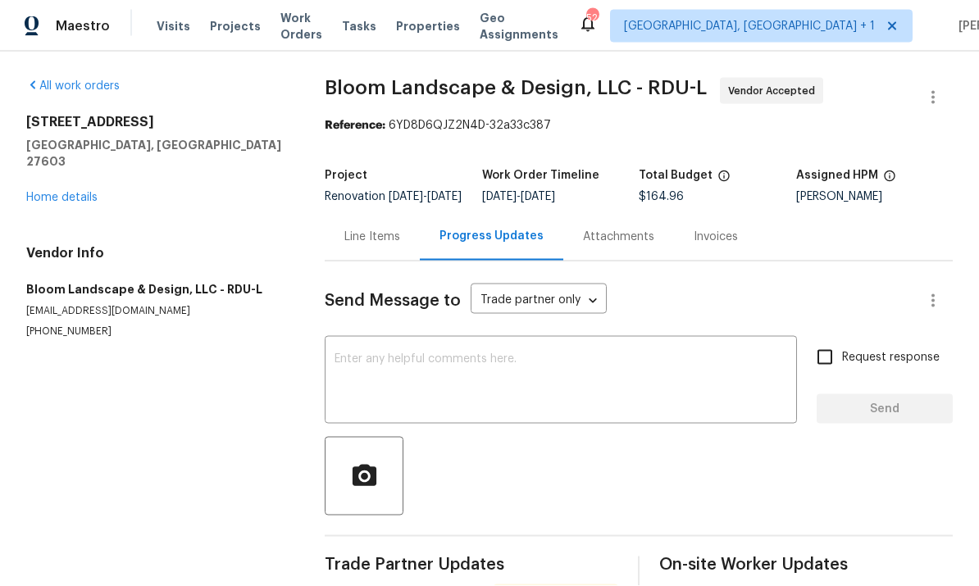
scroll to position [61, 0]
click at [411, 340] on div "x ​" at bounding box center [561, 382] width 472 height 84
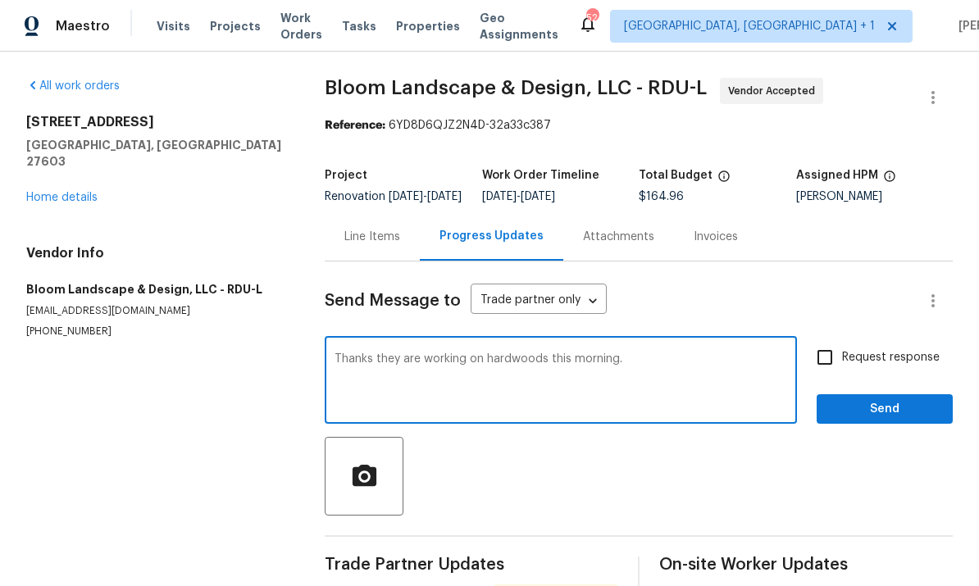
type textarea "Thanks they are working on hardwoods this morning."
click at [820, 340] on input "Request response" at bounding box center [824, 357] width 34 height 34
checkbox input "true"
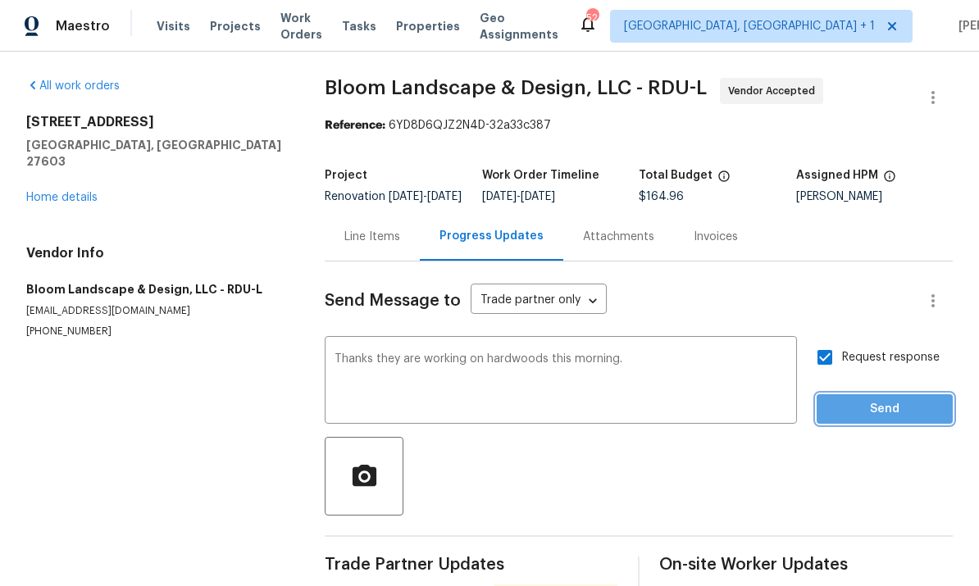
click at [879, 399] on span "Send" at bounding box center [884, 409] width 110 height 20
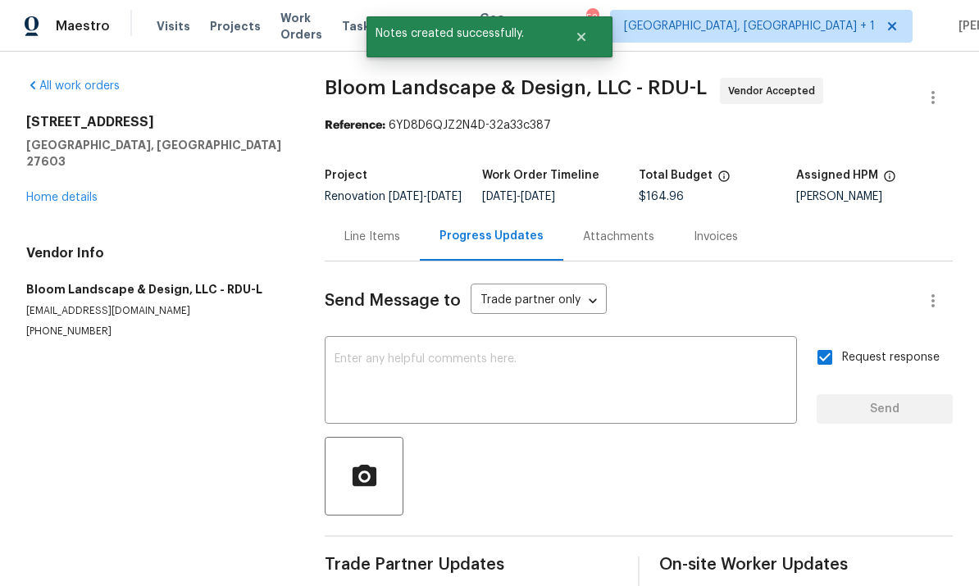
click at [76, 158] on div "All work orders 2901 Piney Ct Raleigh, NC 27603 Home details Vendor Info Bloom …" at bounding box center [155, 208] width 259 height 261
click at [71, 192] on link "Home details" at bounding box center [61, 197] width 71 height 11
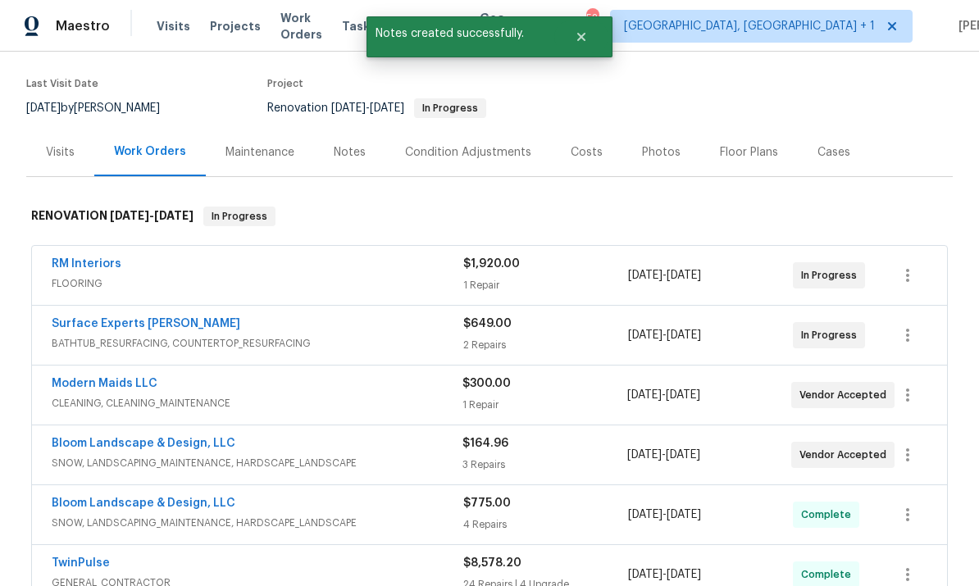
scroll to position [121, 0]
click at [184, 437] on link "Bloom Landscape & Design, LLC" at bounding box center [144, 442] width 184 height 11
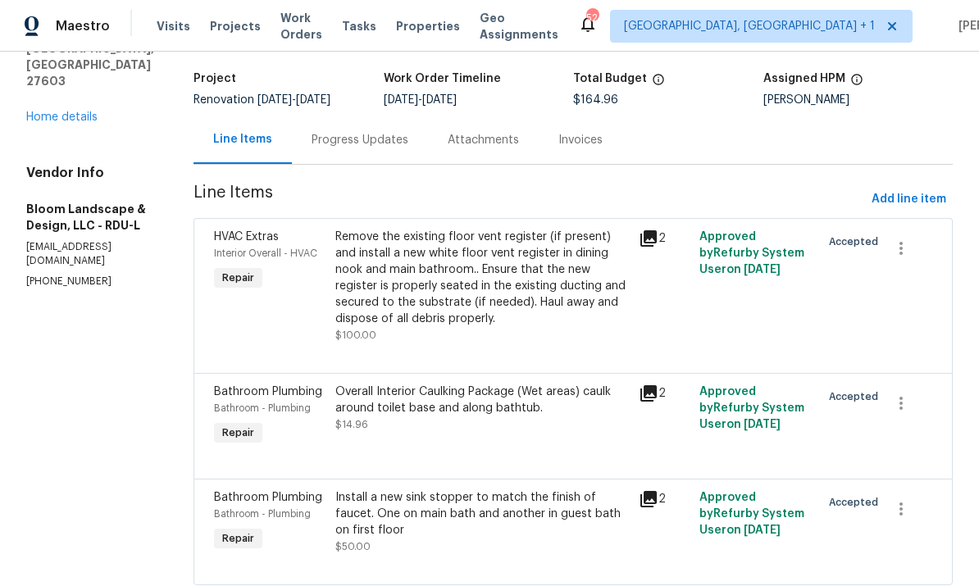
scroll to position [73, 0]
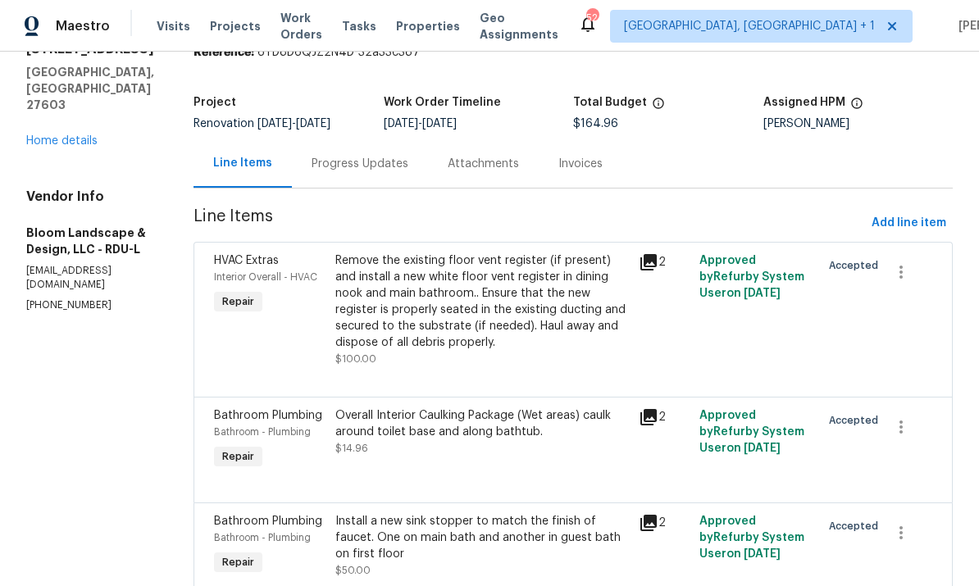
click at [84, 135] on link "Home details" at bounding box center [61, 140] width 71 height 11
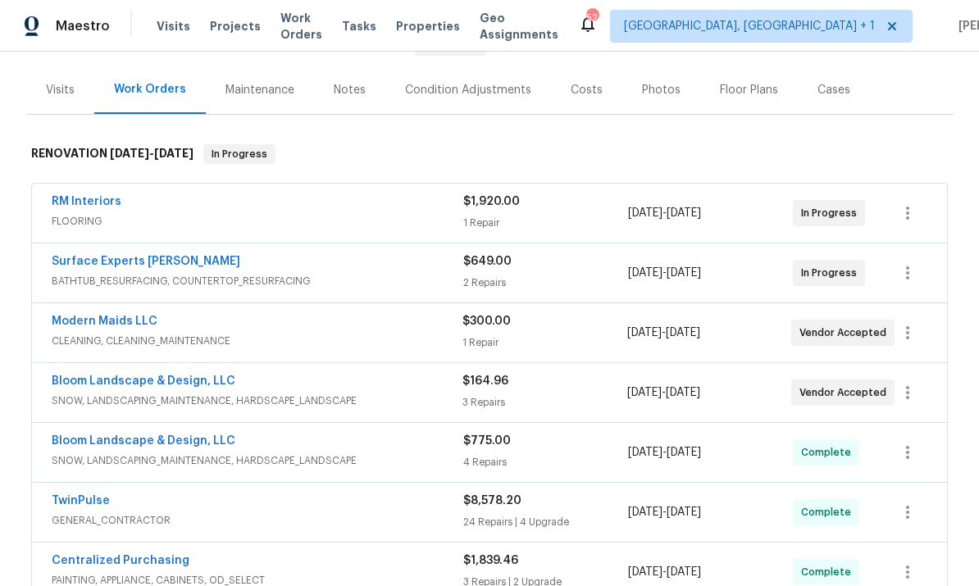
scroll to position [193, 0]
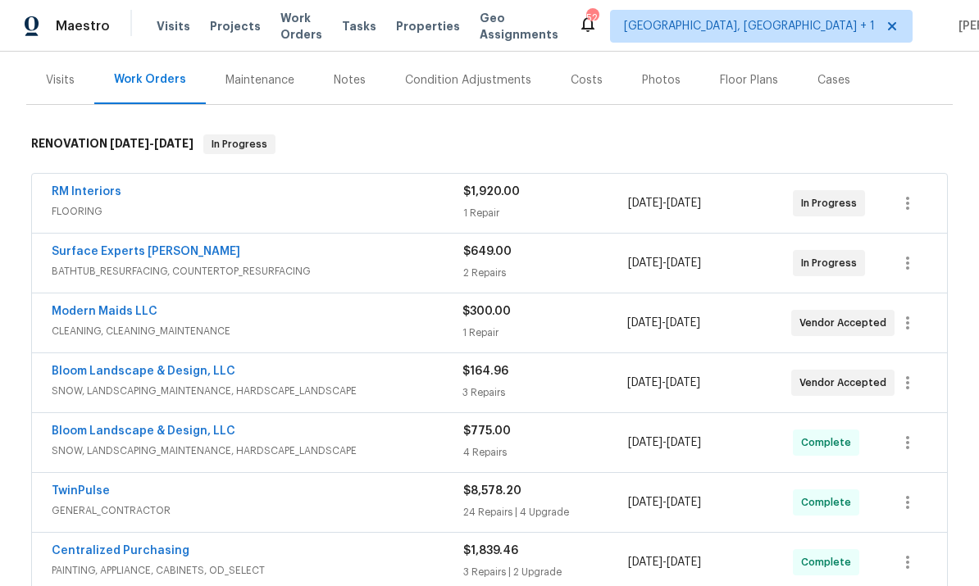
click at [125, 246] on link "Surface Experts [PERSON_NAME]" at bounding box center [146, 251] width 189 height 11
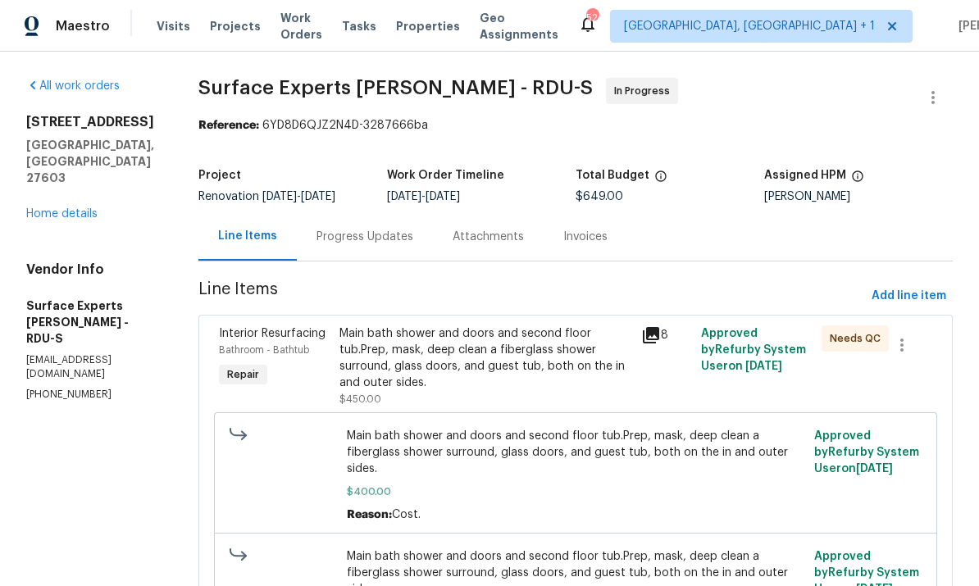
click at [360, 240] on div "Progress Updates" at bounding box center [364, 237] width 97 height 16
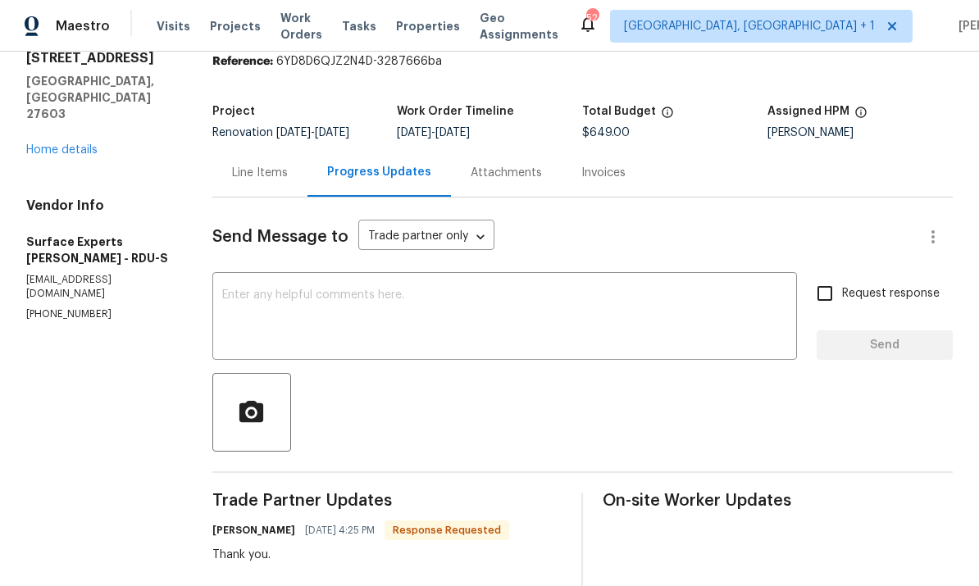
scroll to position [7, 0]
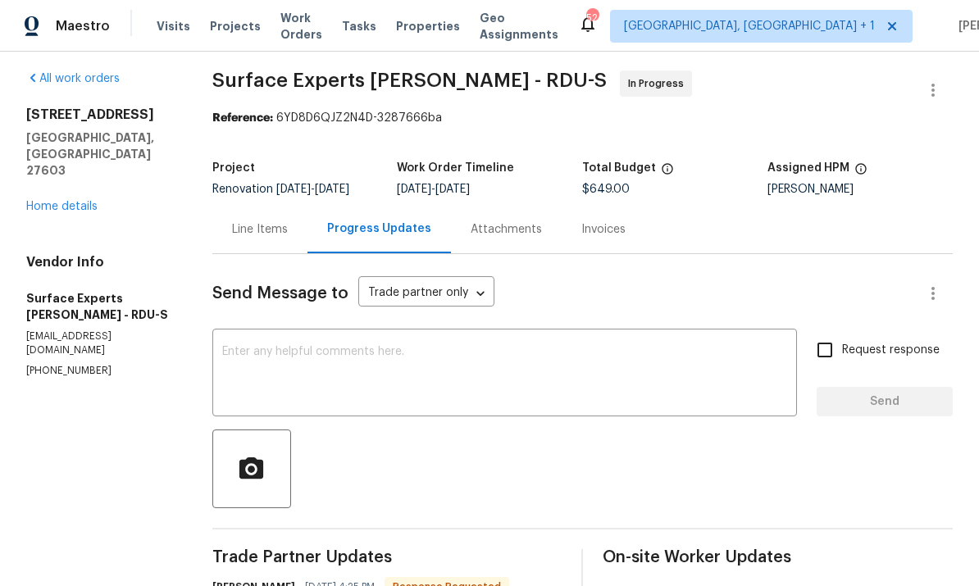
click at [251, 236] on div "Line Items" at bounding box center [260, 229] width 56 height 16
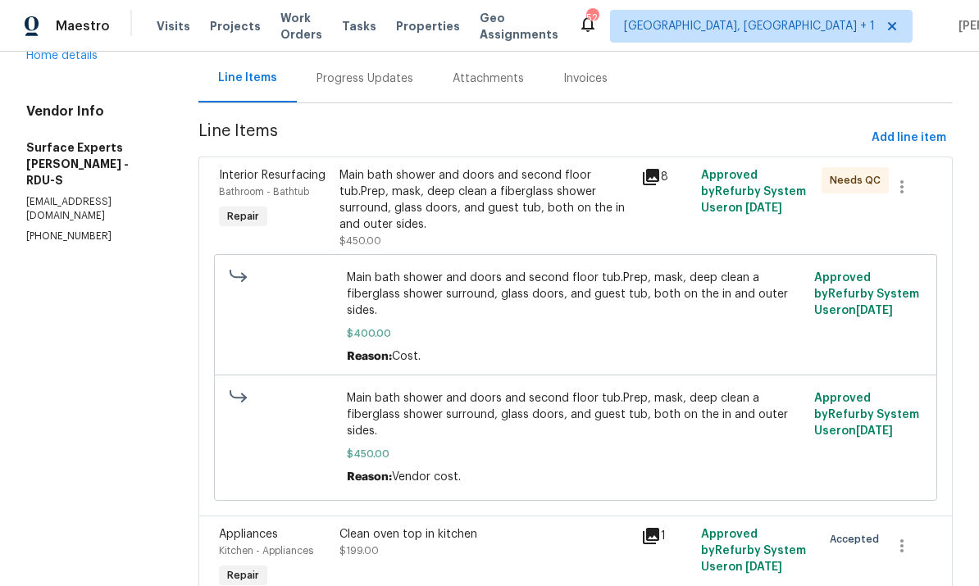
scroll to position [107, 0]
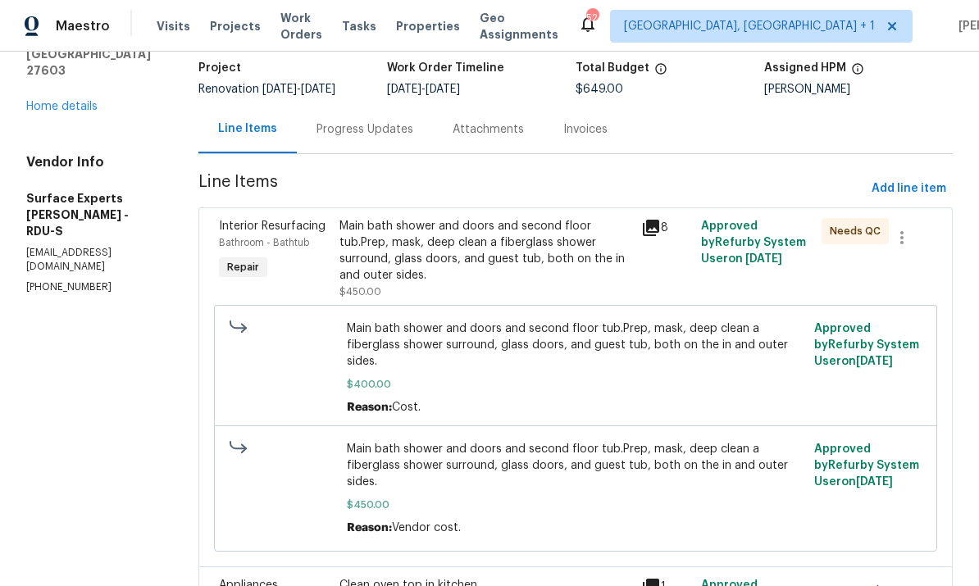
click at [371, 132] on div "Progress Updates" at bounding box center [364, 129] width 97 height 16
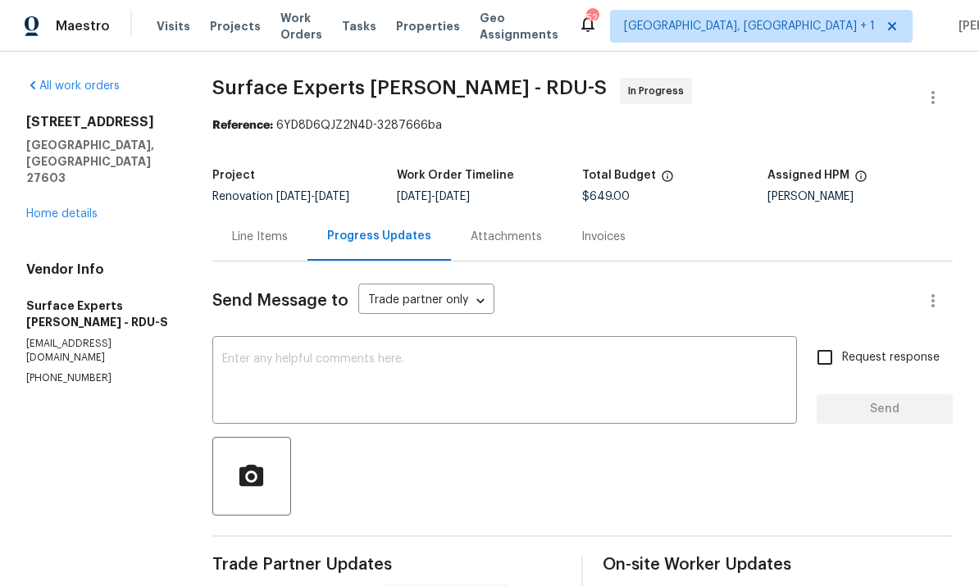
click at [265, 233] on div "Line Items" at bounding box center [260, 237] width 56 height 16
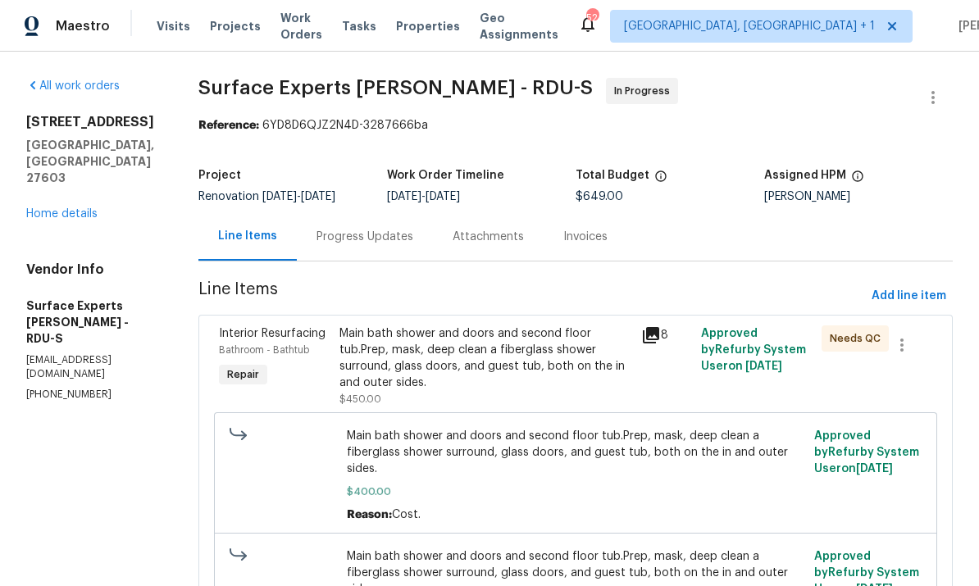
click at [356, 237] on div "Progress Updates" at bounding box center [364, 237] width 97 height 16
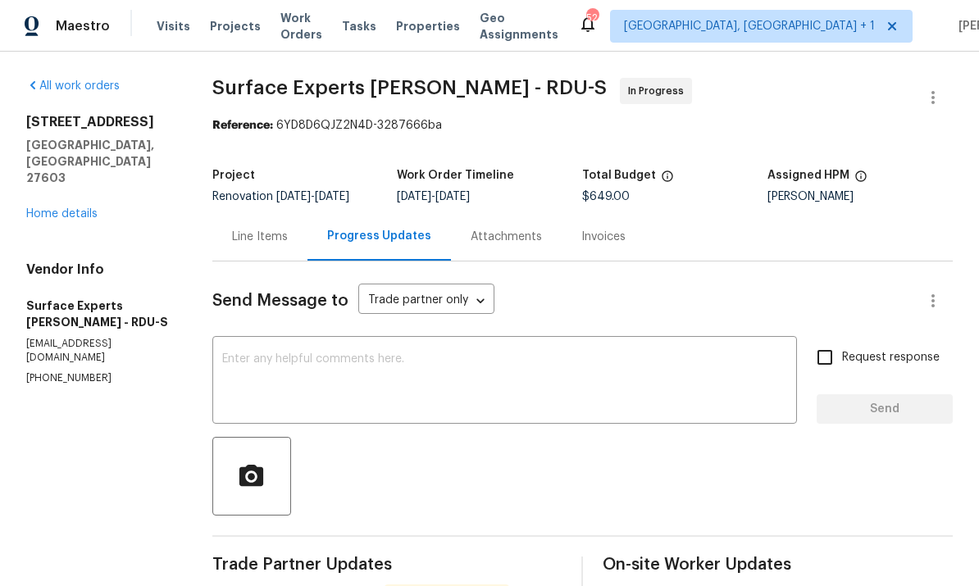
click at [74, 208] on link "Home details" at bounding box center [61, 213] width 71 height 11
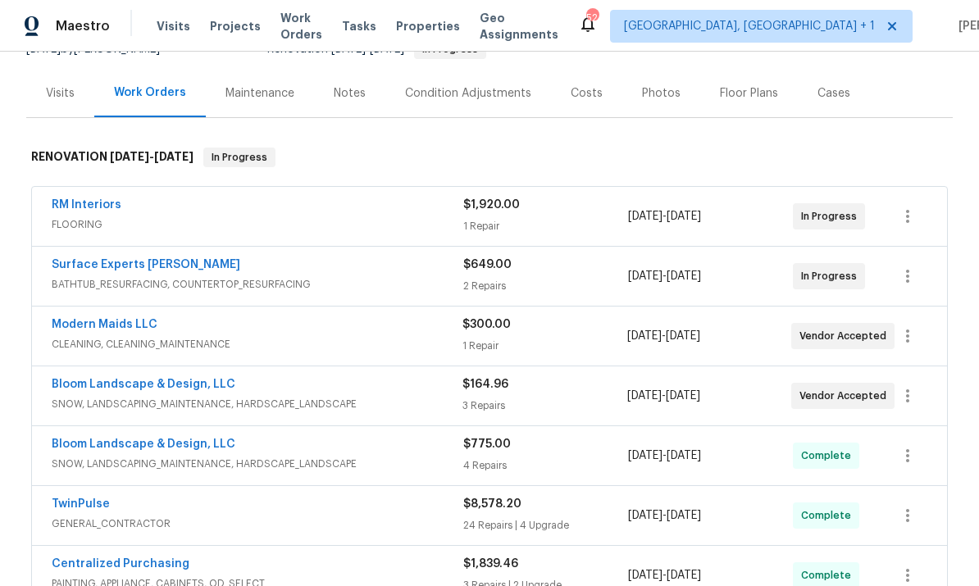
scroll to position [185, 0]
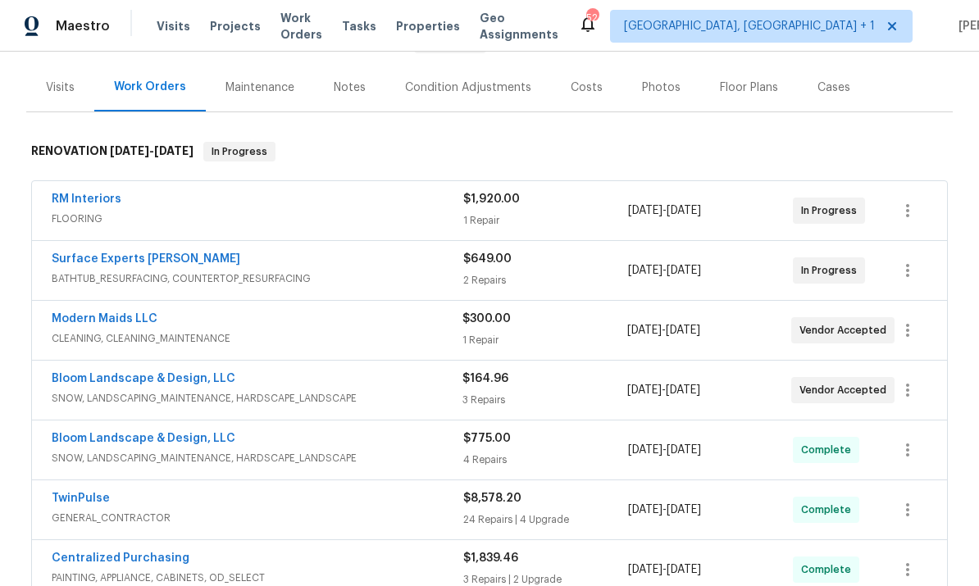
click at [107, 260] on link "Surface Experts [PERSON_NAME]" at bounding box center [146, 258] width 189 height 11
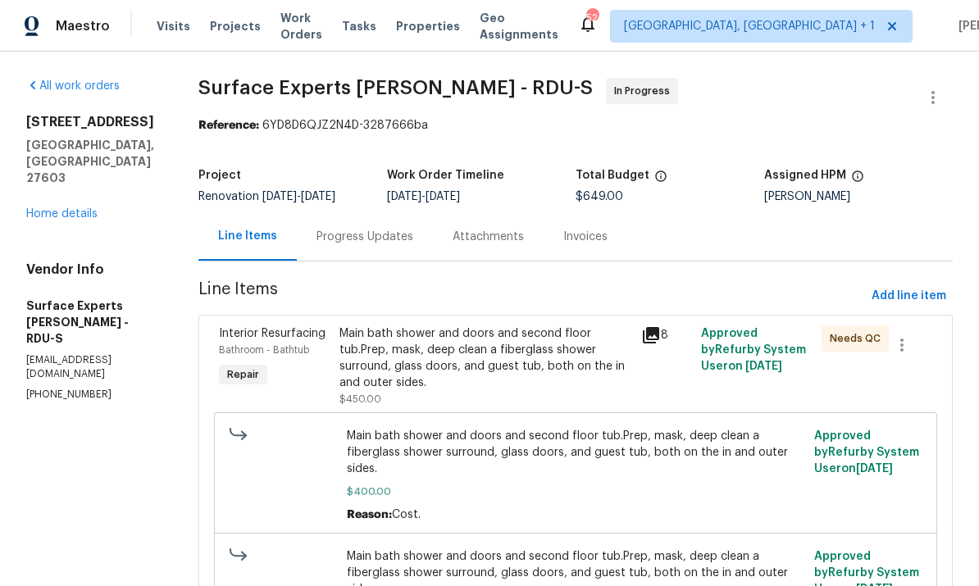
click at [458, 362] on div "Main bath shower and doors and second floor tub.Prep, mask, deep clean a fiberg…" at bounding box center [484, 358] width 291 height 66
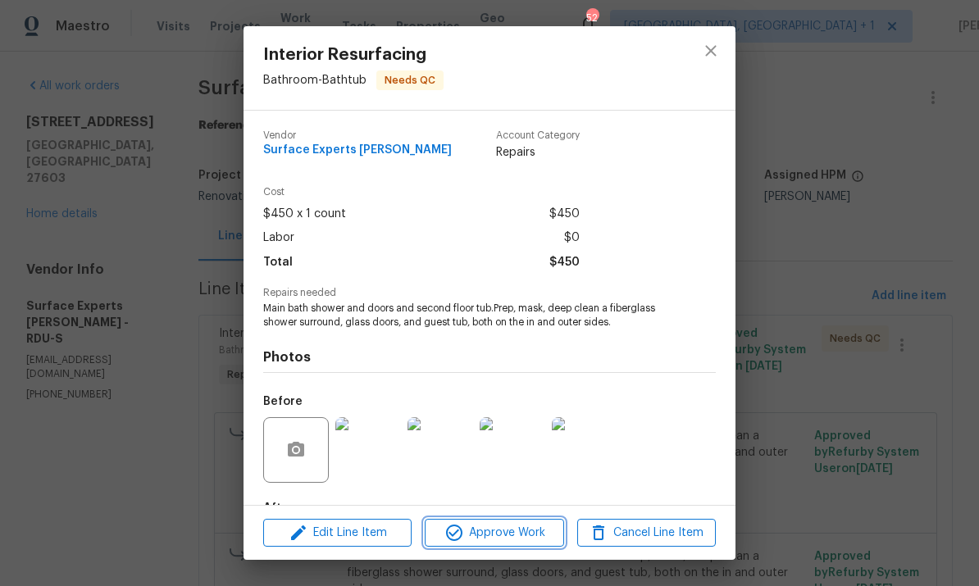
click at [512, 540] on span "Approve Work" at bounding box center [493, 533] width 129 height 20
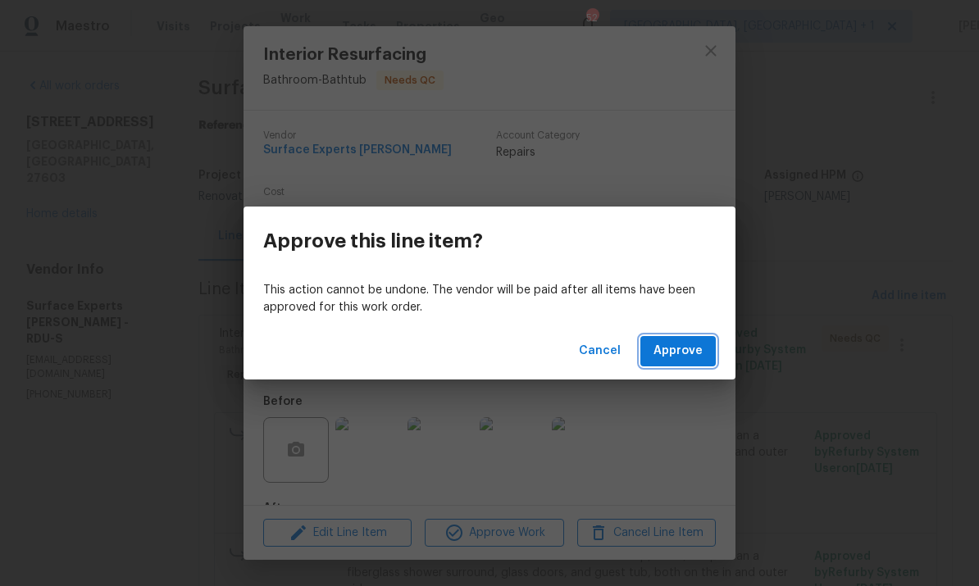
click at [689, 350] on span "Approve" at bounding box center [677, 351] width 49 height 20
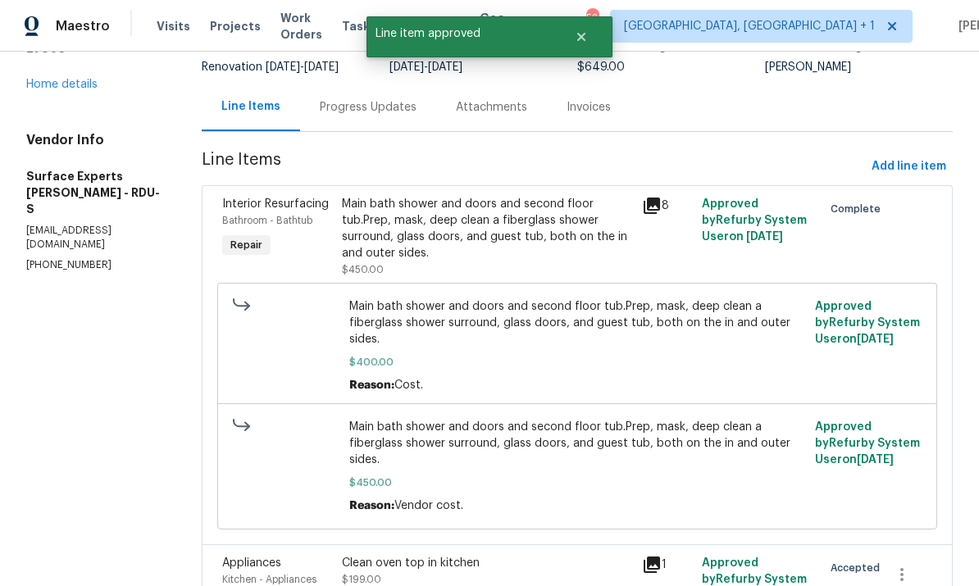
scroll to position [53, 0]
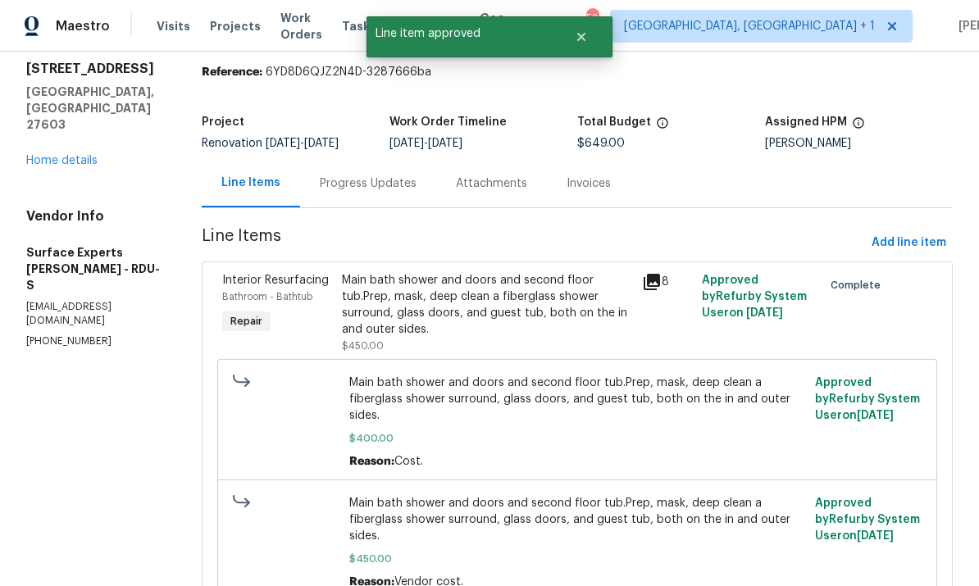
click at [371, 191] on div "Progress Updates" at bounding box center [368, 183] width 97 height 16
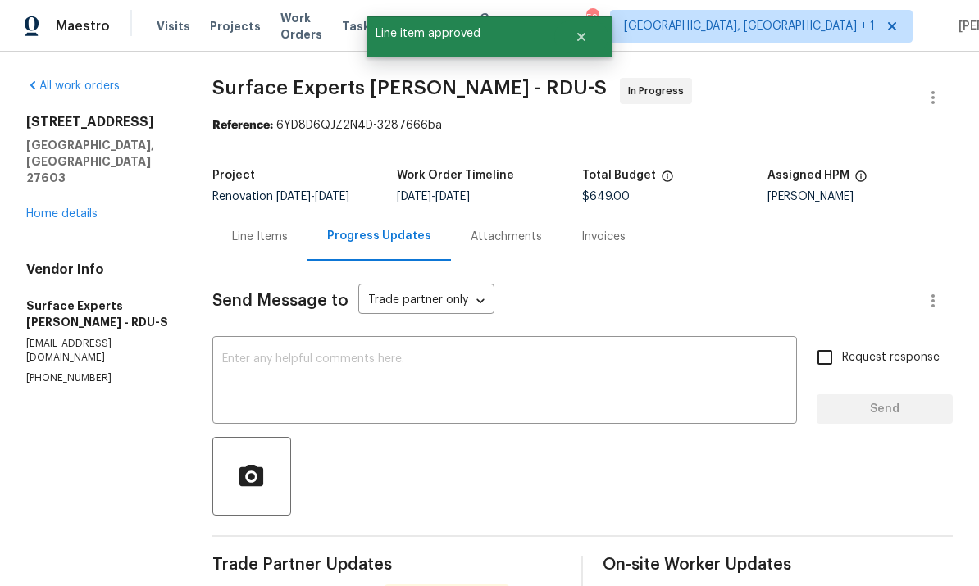
click at [356, 365] on textarea at bounding box center [504, 381] width 565 height 57
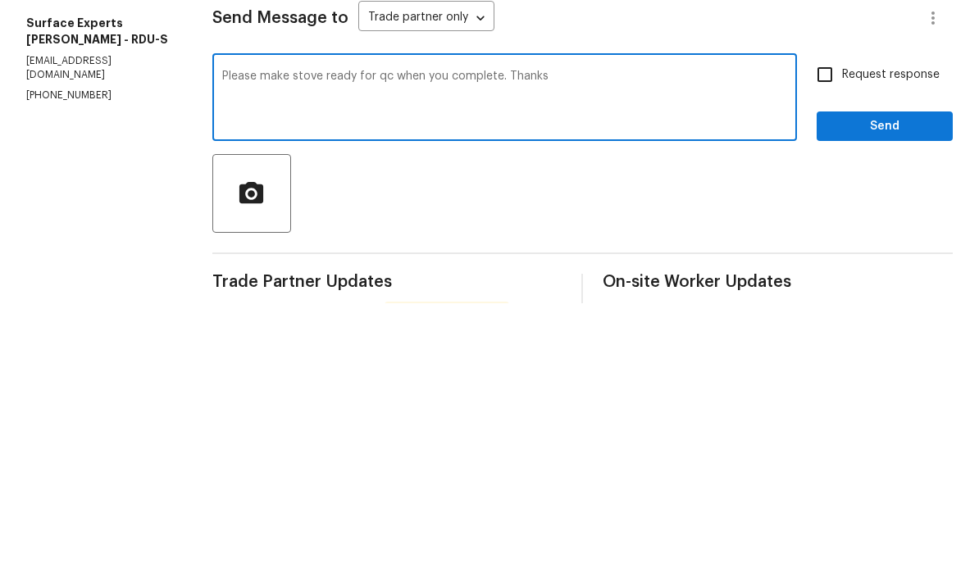
type textarea "Please make stove ready for qc when you complete. Thanks"
click at [830, 340] on input "Request response" at bounding box center [824, 357] width 34 height 34
checkbox input "true"
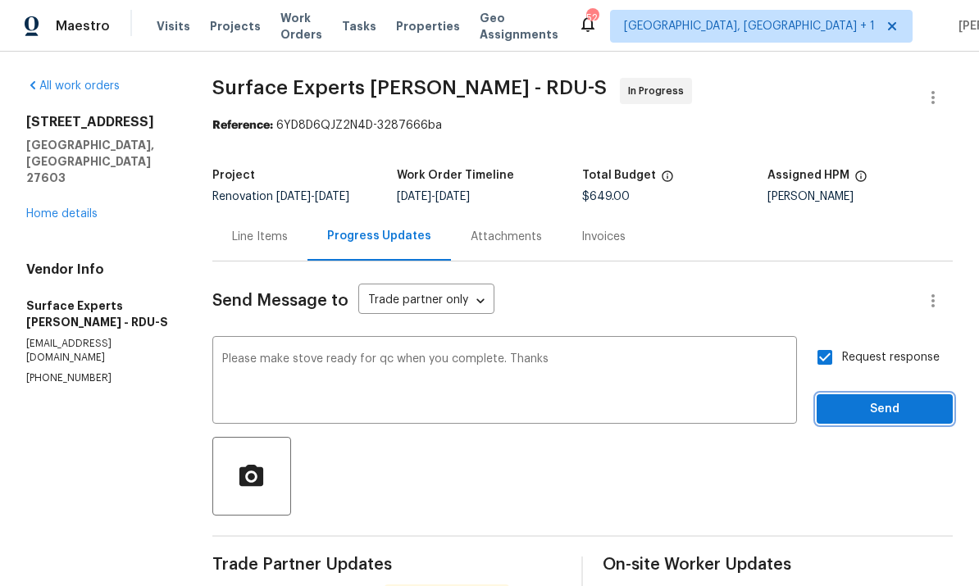
click at [867, 399] on span "Send" at bounding box center [884, 409] width 110 height 20
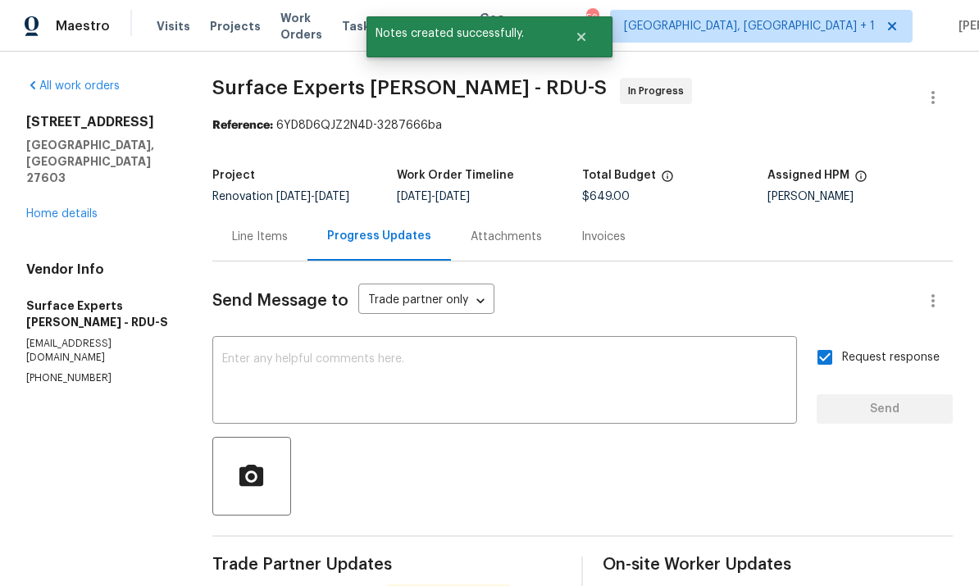
click at [82, 208] on link "Home details" at bounding box center [61, 213] width 71 height 11
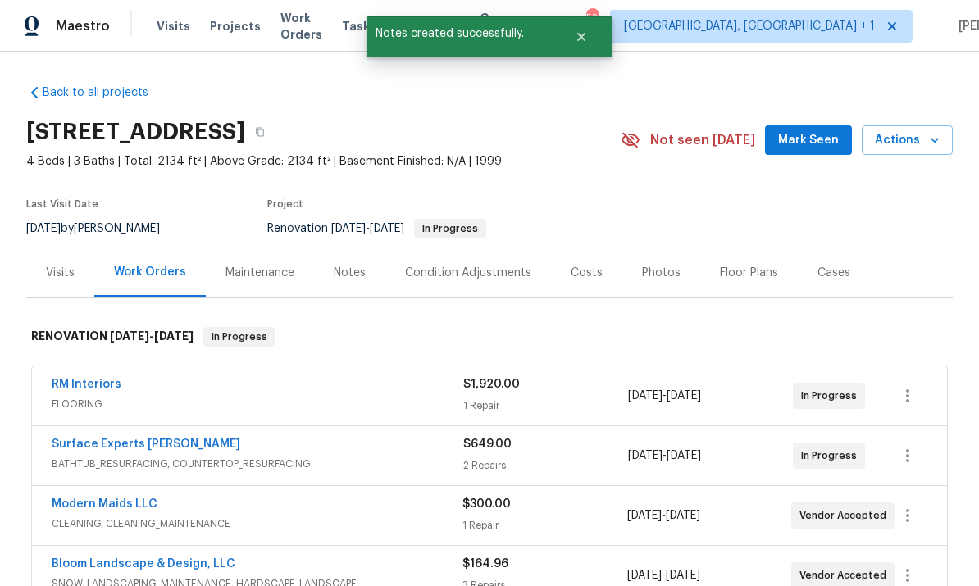
click at [352, 265] on div "Notes" at bounding box center [350, 273] width 32 height 16
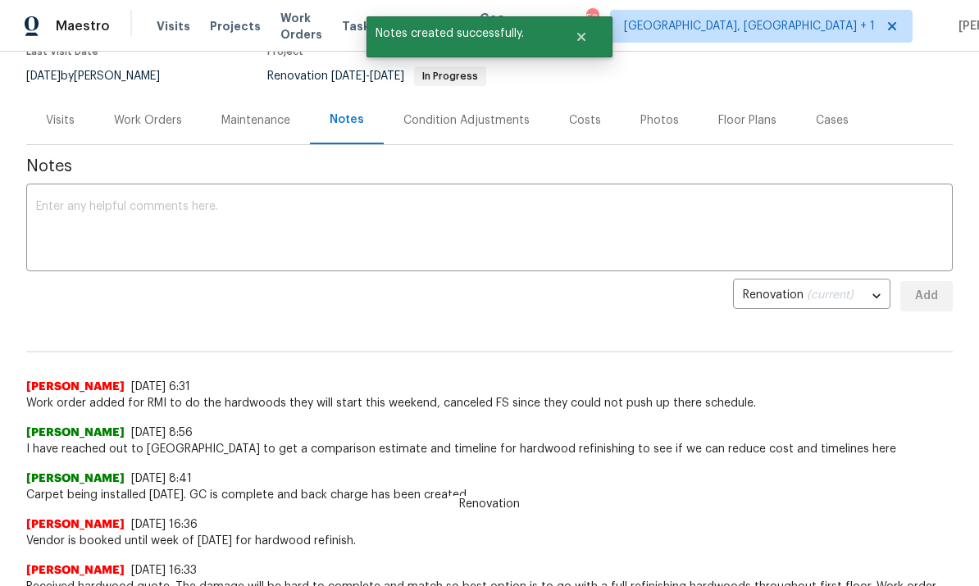
scroll to position [156, 0]
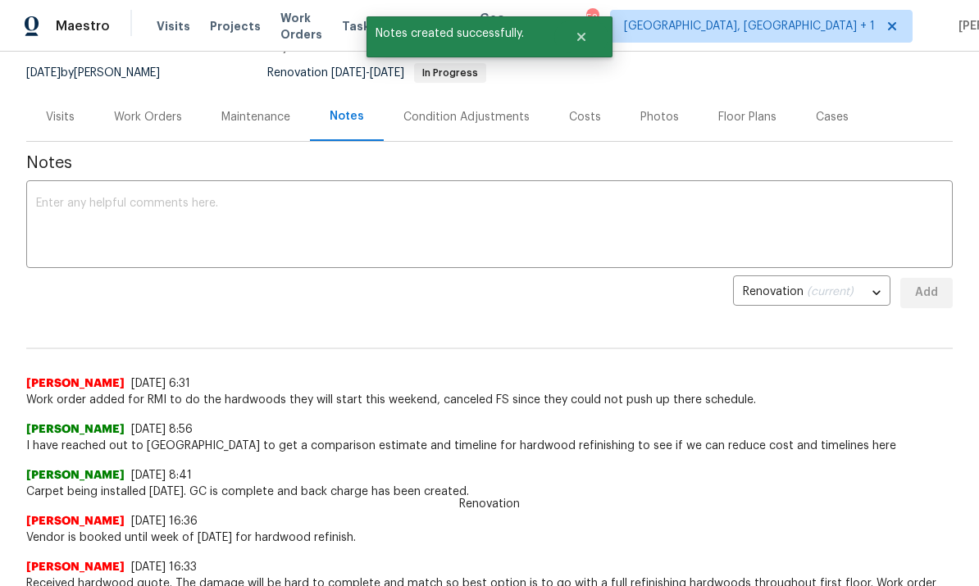
click at [123, 201] on textarea at bounding box center [489, 226] width 907 height 57
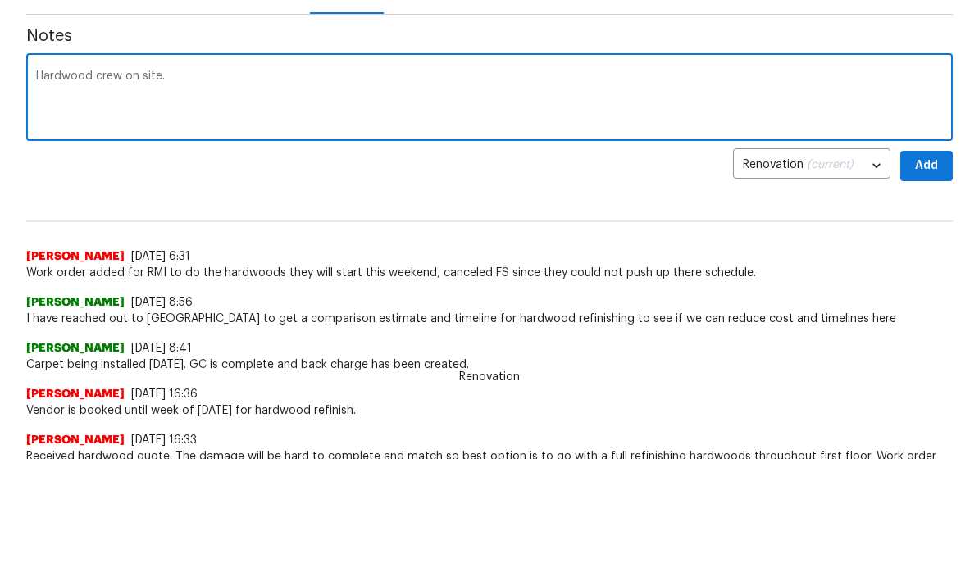
type textarea "Hardwood crew on site."
click at [931, 283] on span "Add" at bounding box center [926, 293] width 26 height 20
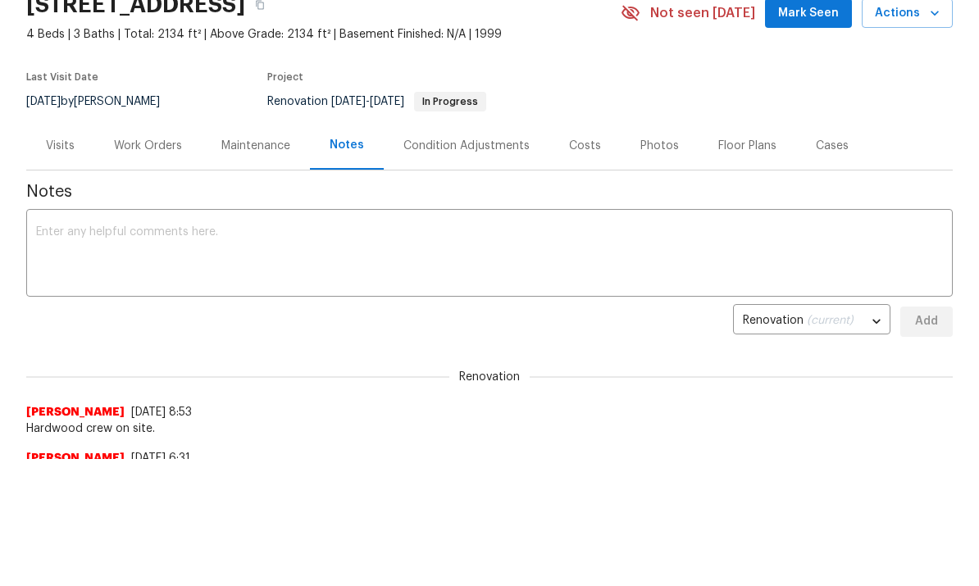
scroll to position [0, 0]
click at [825, 12] on span "Mark Seen" at bounding box center [808, 13] width 61 height 20
click at [149, 150] on div "Work Orders" at bounding box center [148, 146] width 68 height 16
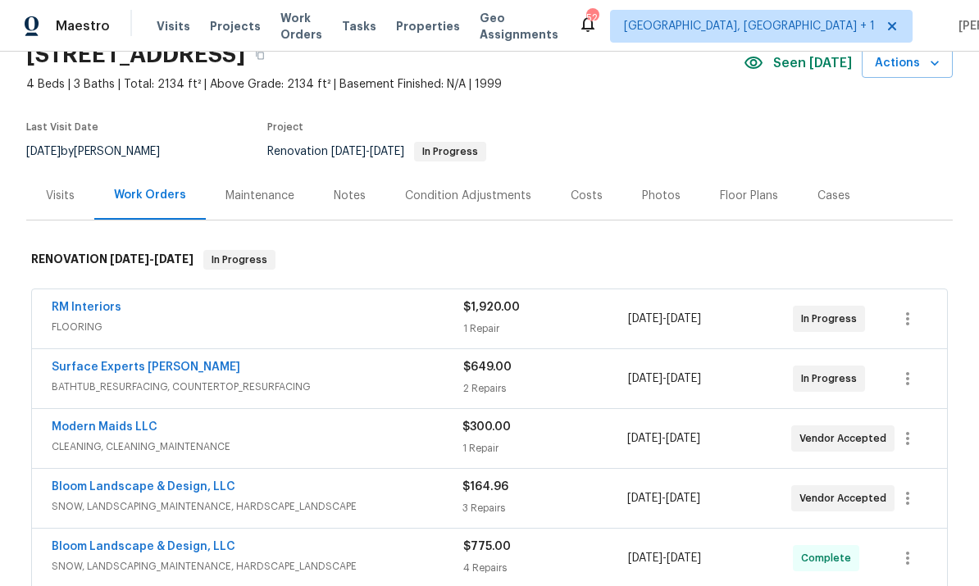
scroll to position [119, 0]
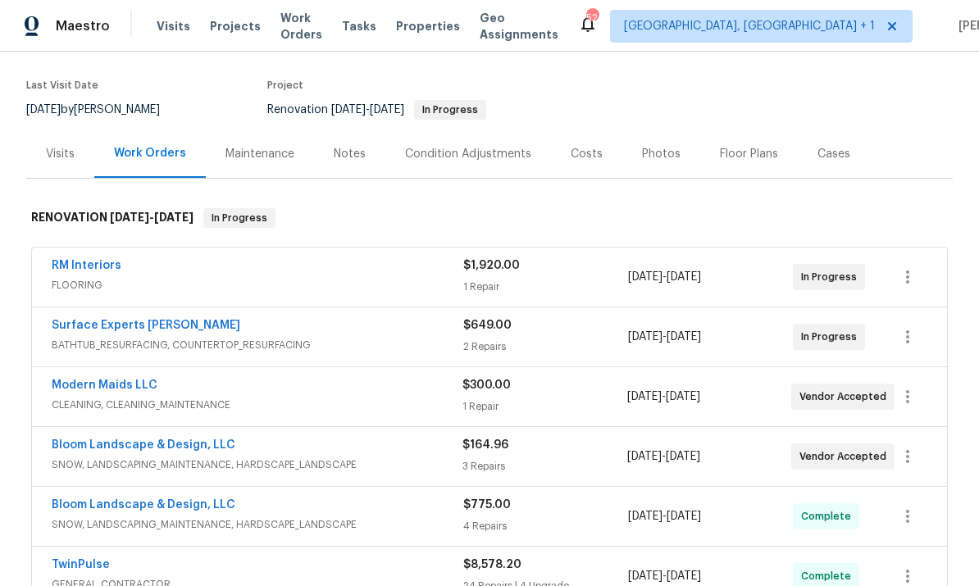
click at [118, 379] on link "Modern Maids LLC" at bounding box center [105, 384] width 106 height 11
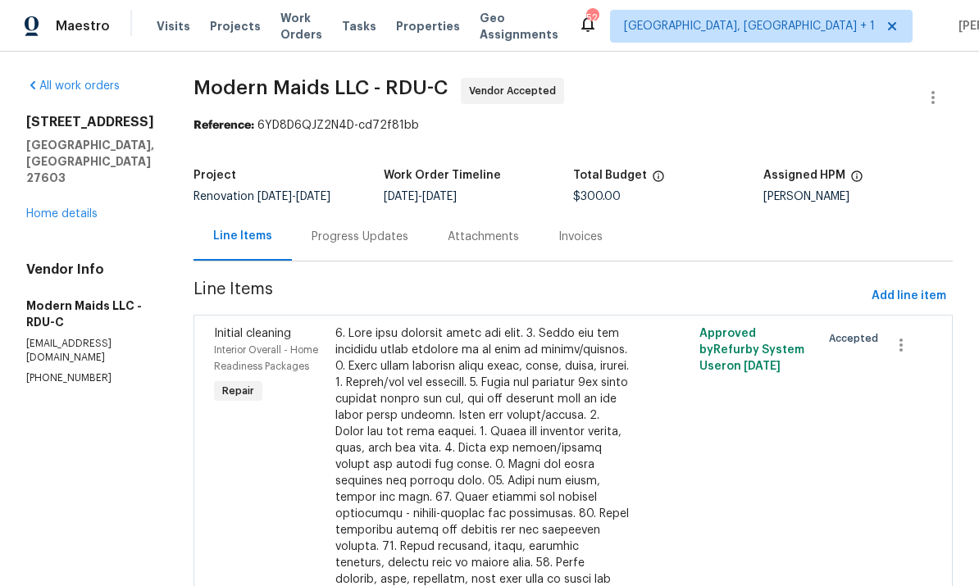
click at [369, 234] on div "Progress Updates" at bounding box center [359, 237] width 97 height 16
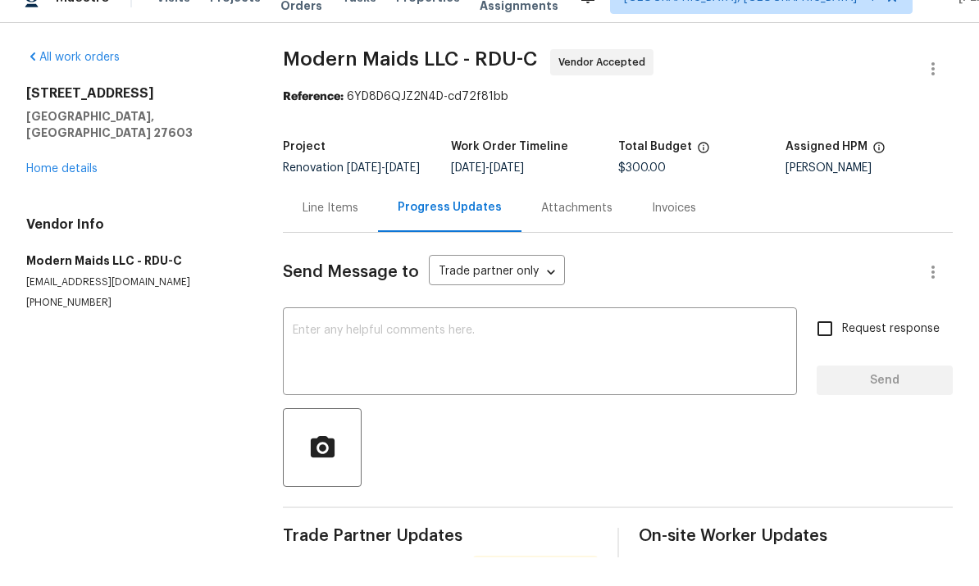
scroll to position [61, 0]
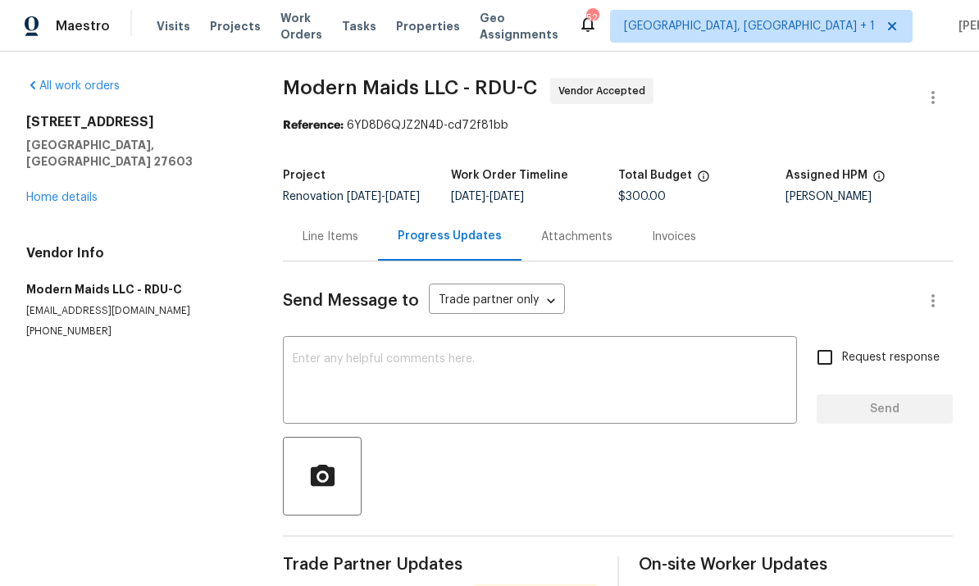
click at [349, 353] on textarea at bounding box center [540, 381] width 494 height 57
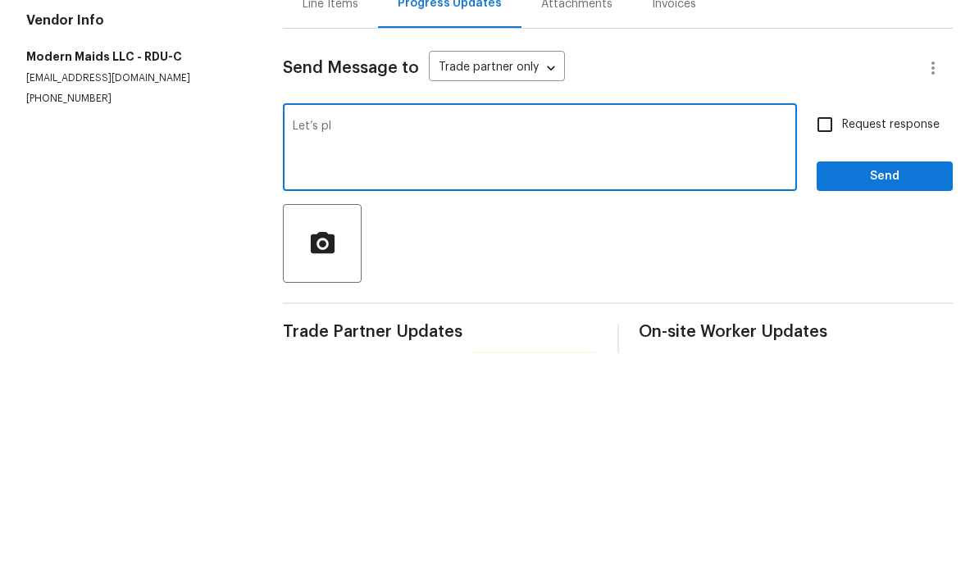
type textarea "Let’s"
click at [430, 353] on textarea "Let’s schedule for Monday clean. Thanks" at bounding box center [540, 381] width 494 height 57
type textarea "Let’s schedule for Monday 10/6 clean. Thanks"
click at [829, 340] on input "Request response" at bounding box center [824, 357] width 34 height 34
checkbox input "true"
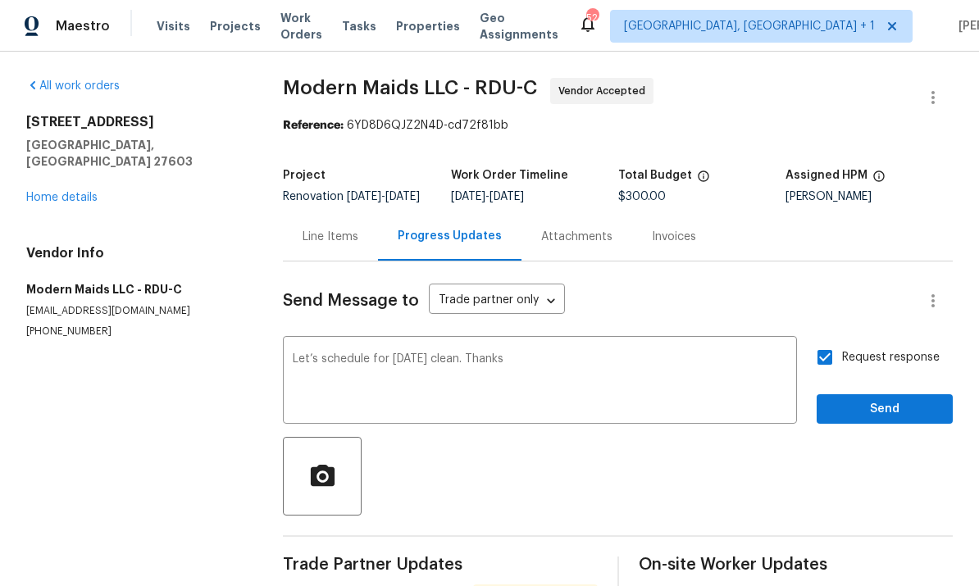
click at [875, 340] on div "Request response Send" at bounding box center [884, 382] width 136 height 84
click at [871, 399] on span "Send" at bounding box center [884, 409] width 110 height 20
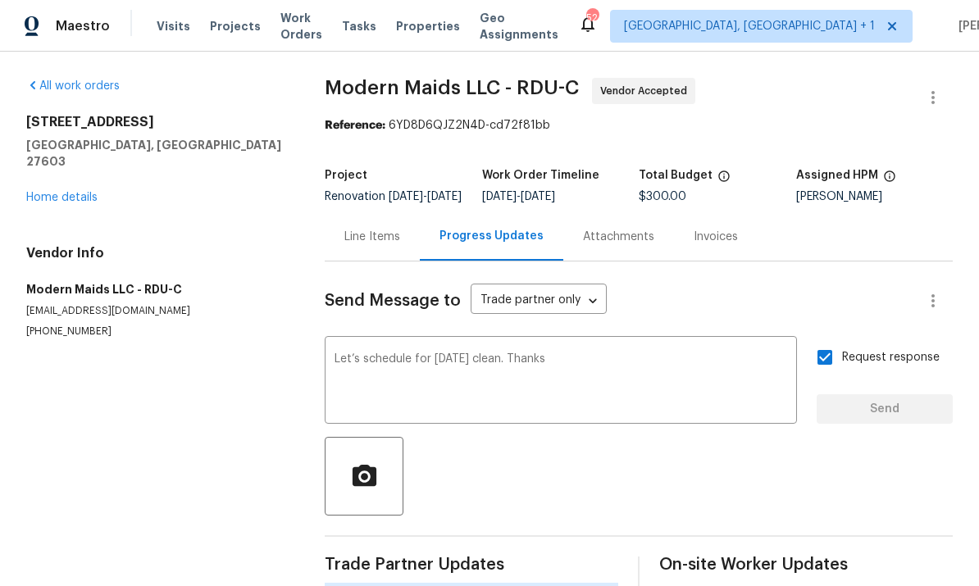
scroll to position [39, 0]
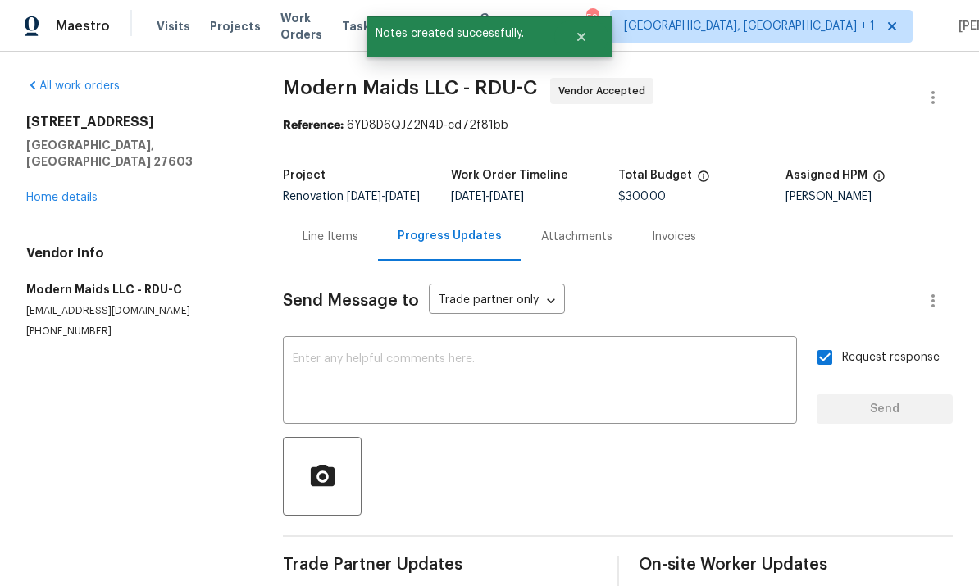
click at [80, 192] on link "Home details" at bounding box center [61, 197] width 71 height 11
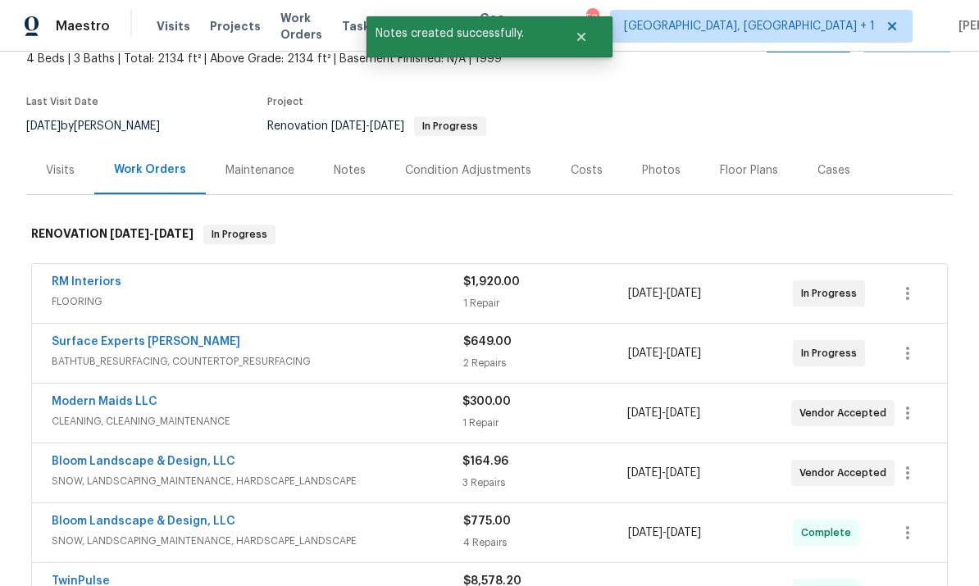
scroll to position [96, 0]
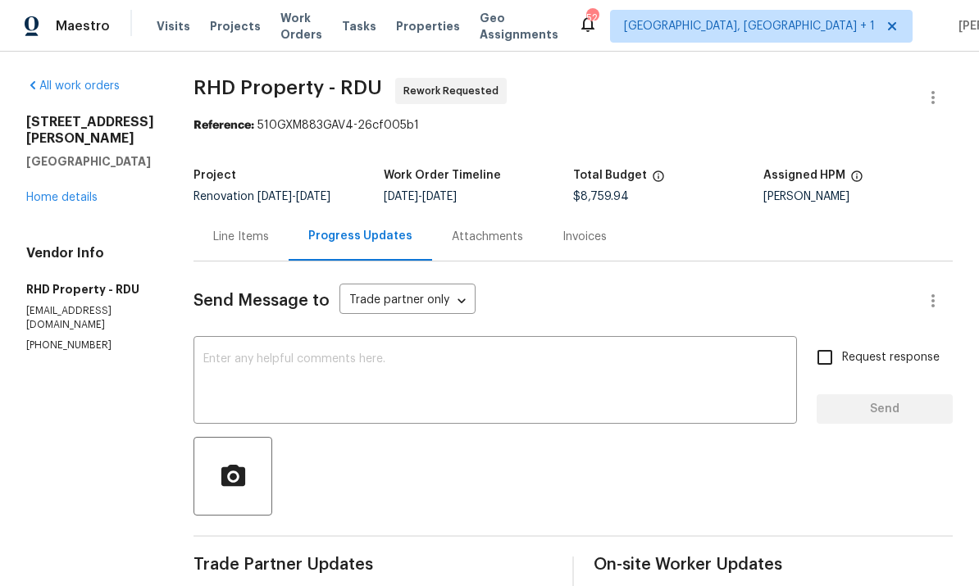
click at [67, 192] on link "Home details" at bounding box center [61, 197] width 71 height 11
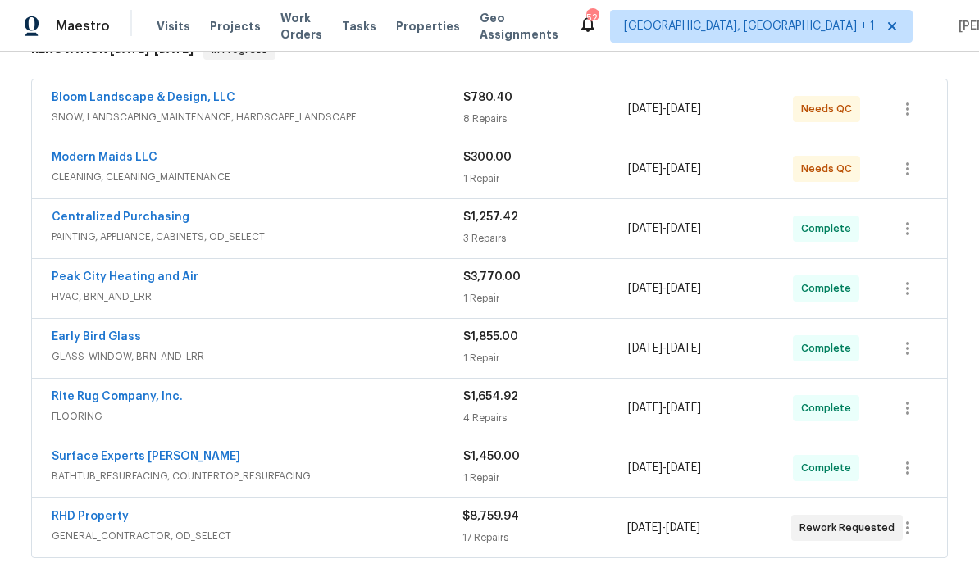
scroll to position [252, 0]
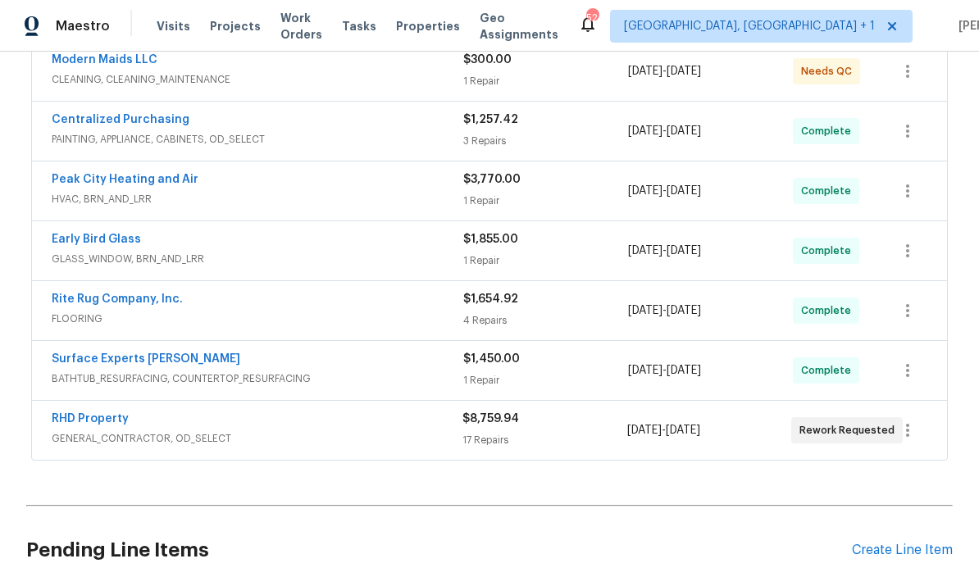
scroll to position [423, 0]
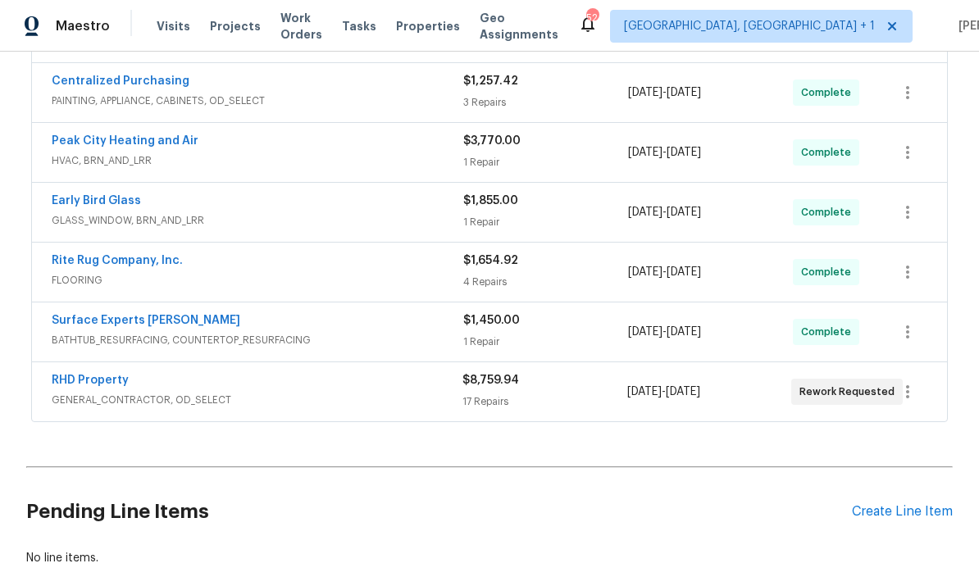
click at [92, 380] on link "RHD Property" at bounding box center [90, 380] width 77 height 11
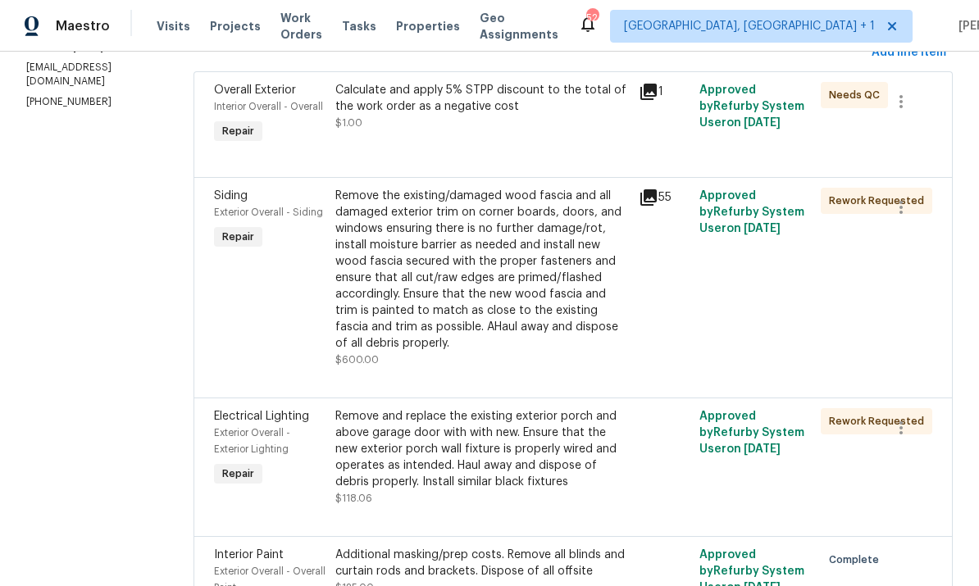
scroll to position [244, 0]
click at [582, 307] on div "Remove the existing/damaged wood fascia and all damaged exterior trim on corner…" at bounding box center [481, 269] width 293 height 164
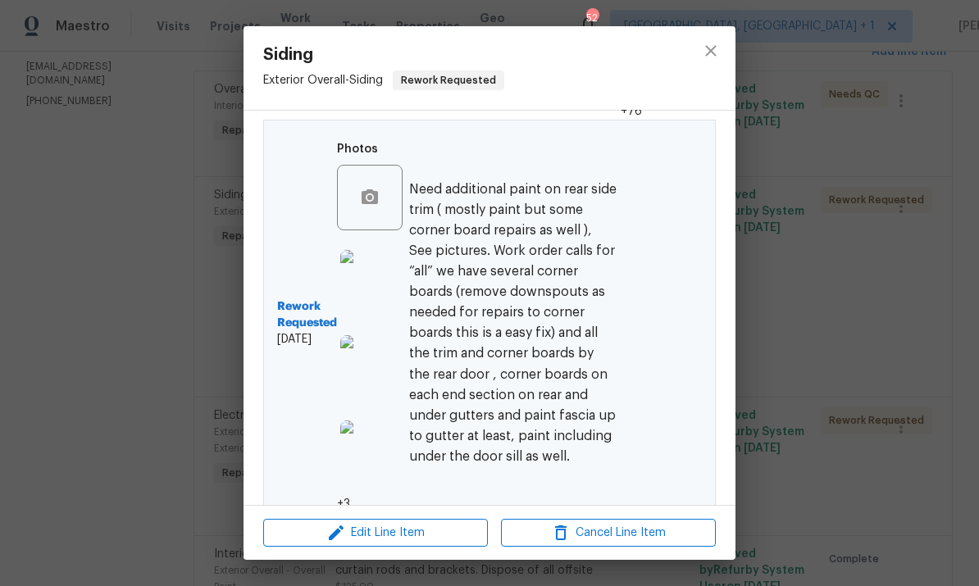
scroll to position [548, 0]
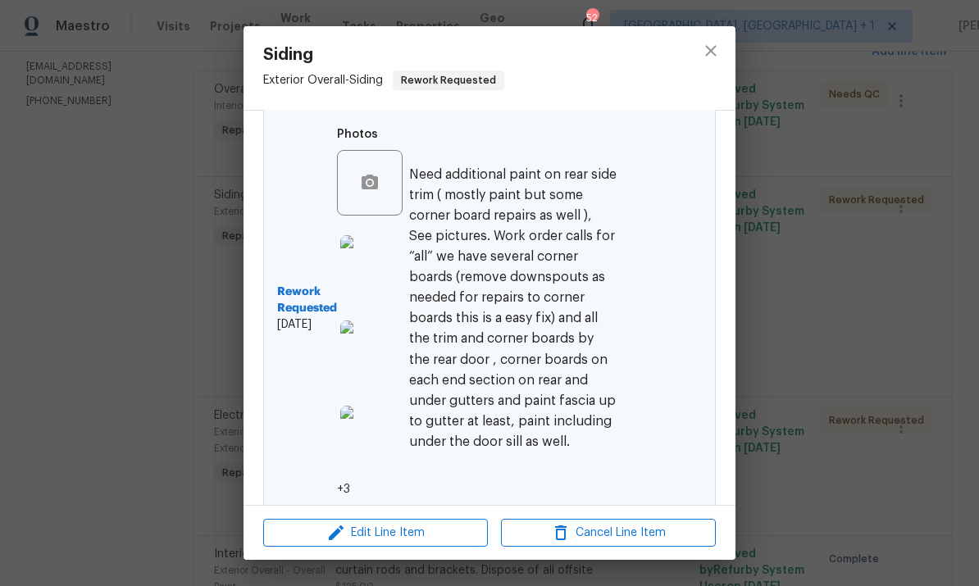
click at [363, 278] on img at bounding box center [373, 268] width 66 height 66
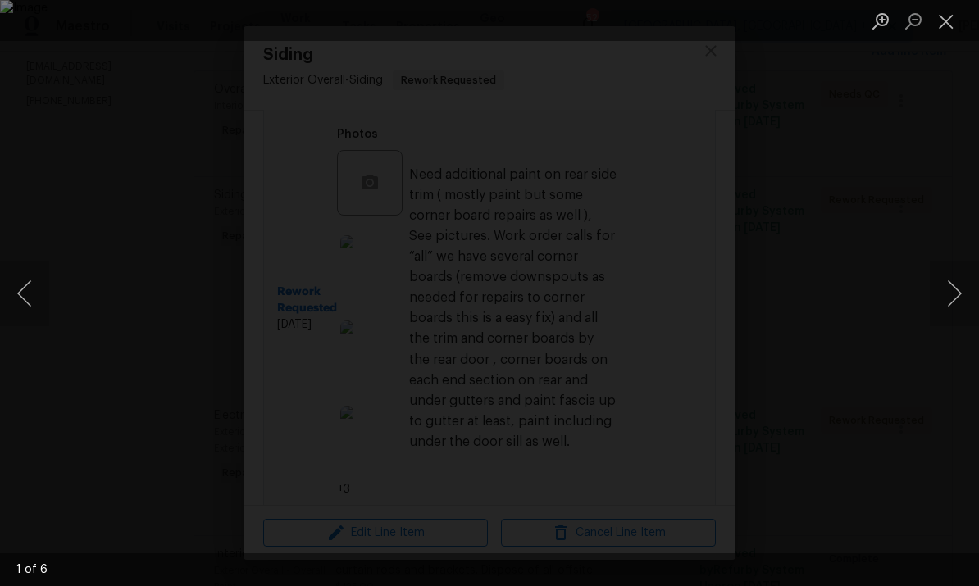
click at [944, 286] on button "Next image" at bounding box center [953, 294] width 49 height 66
click at [946, 284] on button "Next image" at bounding box center [953, 294] width 49 height 66
click at [935, 295] on button "Next image" at bounding box center [953, 294] width 49 height 66
click at [948, 261] on button "Next image" at bounding box center [953, 294] width 49 height 66
click at [961, 183] on div "Lightbox" at bounding box center [489, 293] width 979 height 586
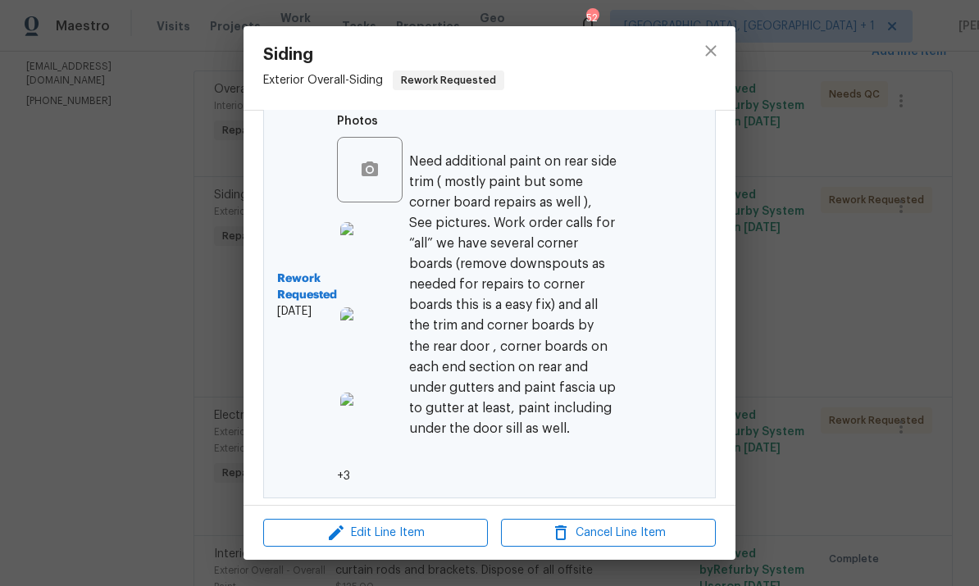
scroll to position [562, 0]
click at [362, 426] on img at bounding box center [373, 426] width 66 height 66
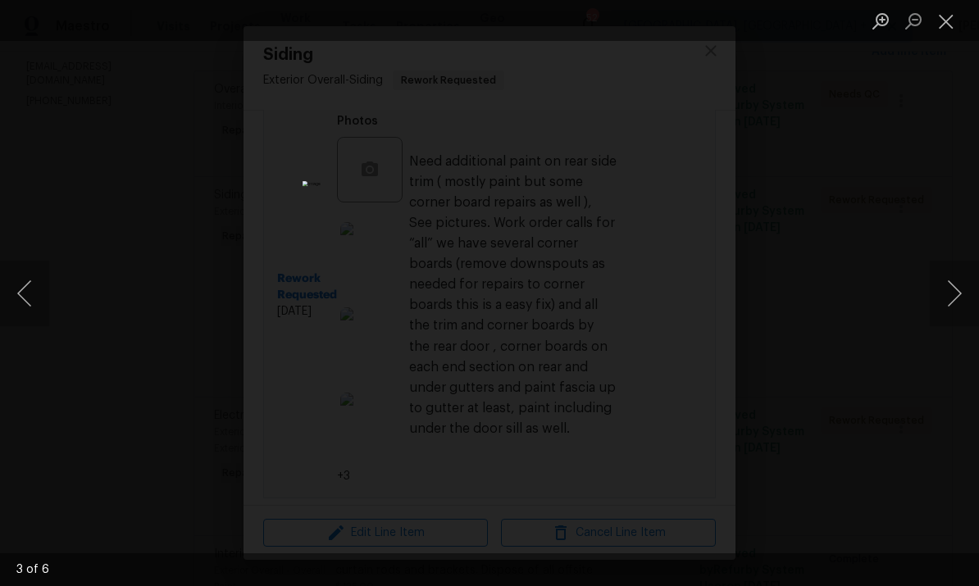
click at [952, 303] on button "Next image" at bounding box center [953, 294] width 49 height 66
click at [955, 284] on button "Next image" at bounding box center [953, 294] width 49 height 66
click at [957, 275] on button "Next image" at bounding box center [953, 294] width 49 height 66
click at [959, 276] on button "Next image" at bounding box center [953, 294] width 49 height 66
click at [970, 271] on button "Next image" at bounding box center [953, 294] width 49 height 66
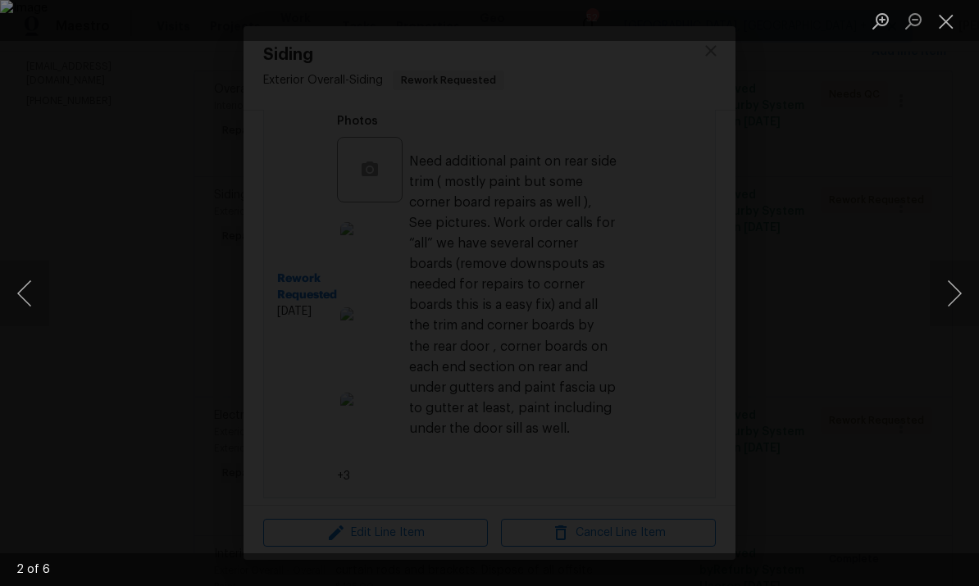
click at [966, 267] on button "Next image" at bounding box center [953, 294] width 49 height 66
click at [953, 287] on button "Next image" at bounding box center [953, 294] width 49 height 66
click at [960, 214] on div "Lightbox" at bounding box center [489, 293] width 979 height 586
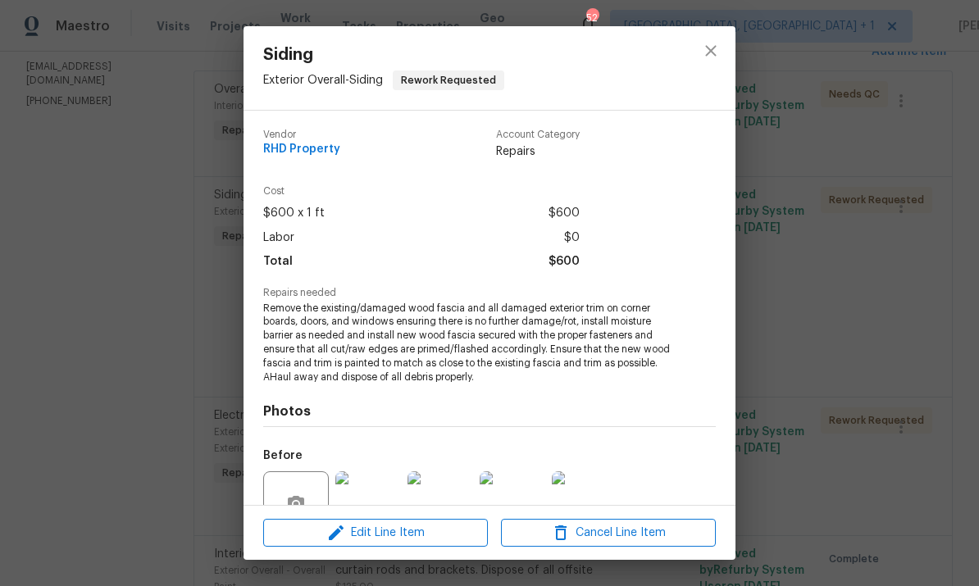
scroll to position [0, 0]
click at [706, 57] on icon "close" at bounding box center [711, 51] width 20 height 20
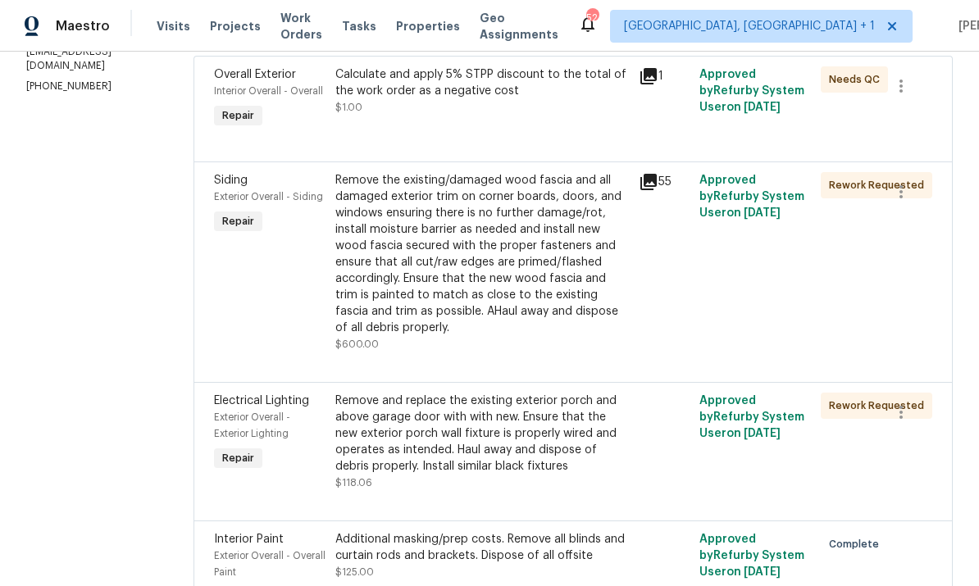
scroll to position [284, 0]
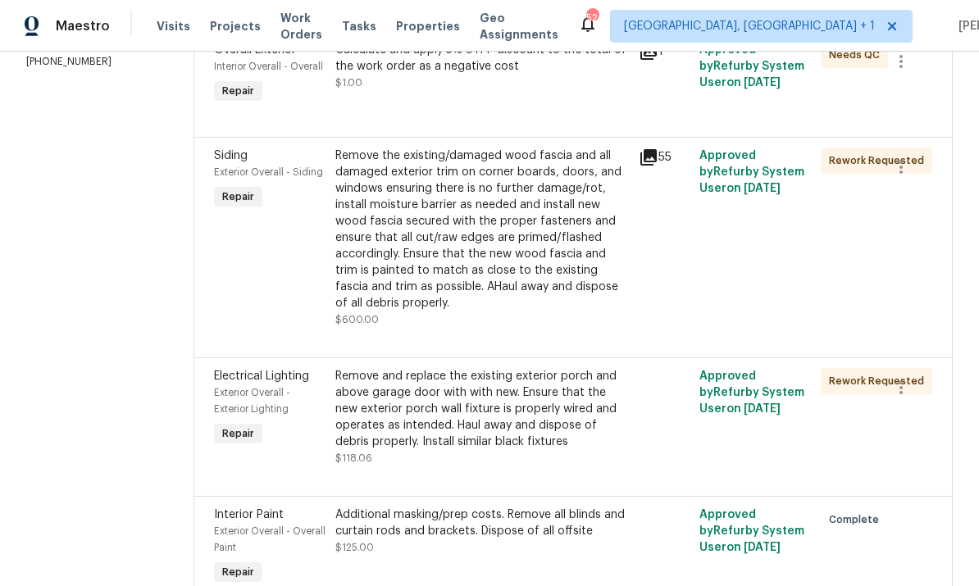
click at [562, 443] on div "Remove and replace the existing exterior porch and above garage door with with …" at bounding box center [481, 409] width 293 height 82
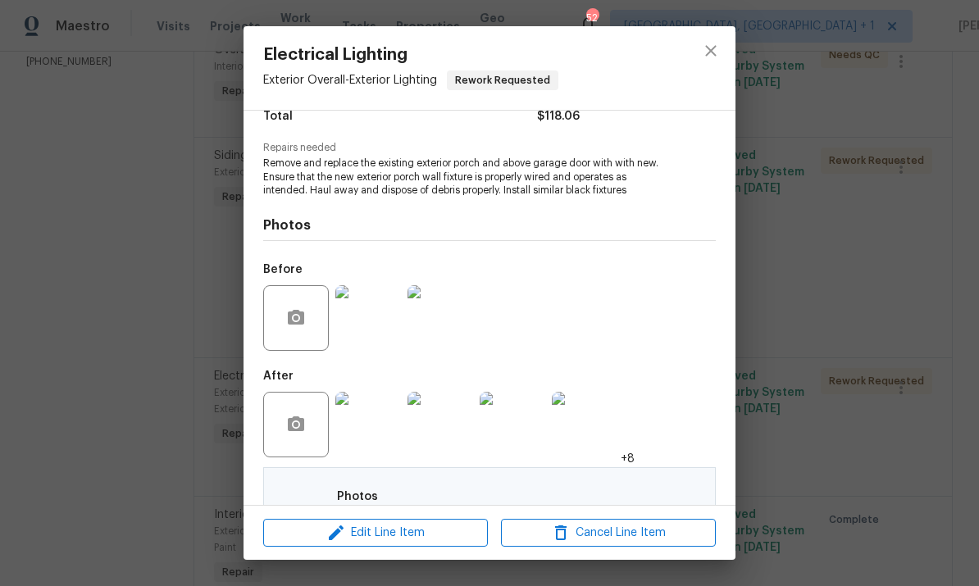
scroll to position [143, 0]
click at [367, 435] on img at bounding box center [368, 426] width 66 height 66
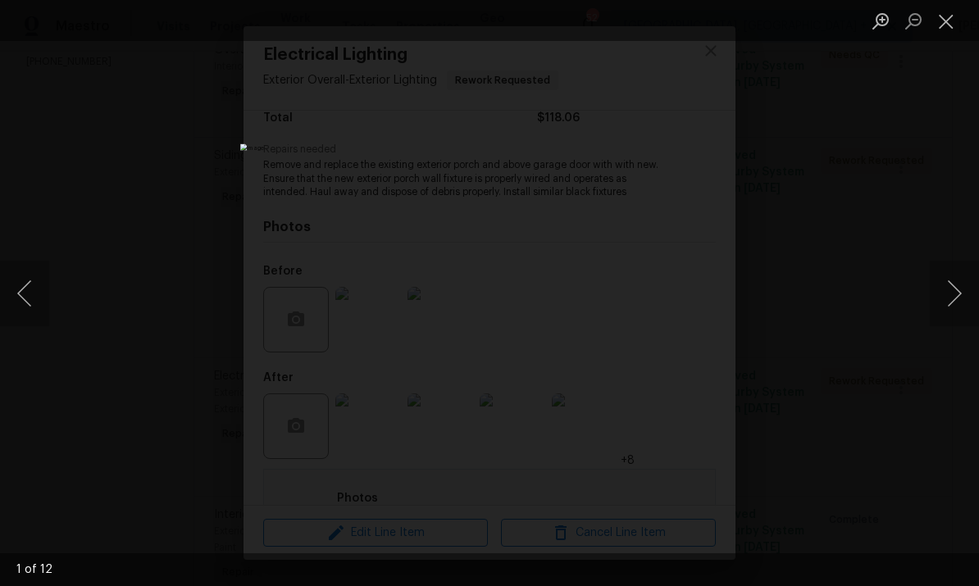
click at [948, 278] on button "Next image" at bounding box center [953, 294] width 49 height 66
click at [943, 284] on button "Next image" at bounding box center [953, 294] width 49 height 66
click at [948, 280] on button "Next image" at bounding box center [953, 294] width 49 height 66
click at [951, 278] on button "Next image" at bounding box center [953, 294] width 49 height 66
click at [946, 278] on button "Next image" at bounding box center [953, 294] width 49 height 66
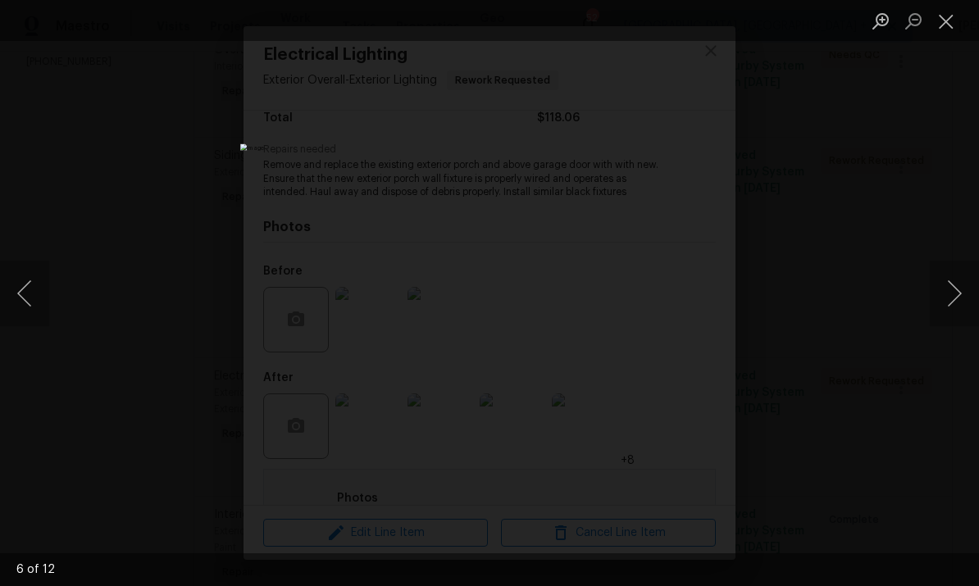
click at [951, 275] on button "Next image" at bounding box center [953, 294] width 49 height 66
click at [951, 280] on button "Next image" at bounding box center [953, 294] width 49 height 66
click at [925, 358] on div "Lightbox" at bounding box center [489, 293] width 979 height 586
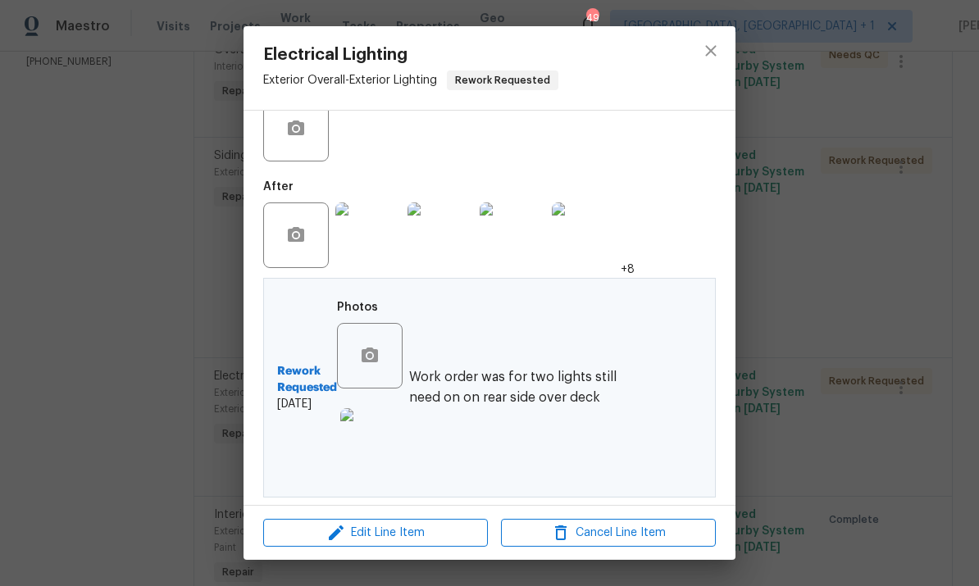
scroll to position [336, 0]
click at [377, 451] on img at bounding box center [373, 441] width 66 height 66
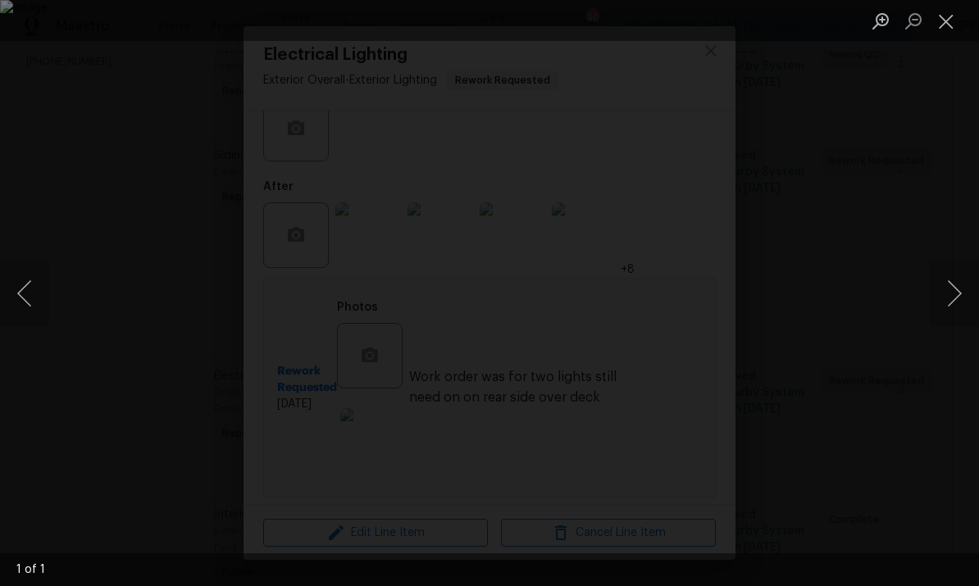
click at [946, 217] on div "Lightbox" at bounding box center [489, 293] width 979 height 586
